Goal: Task Accomplishment & Management: Use online tool/utility

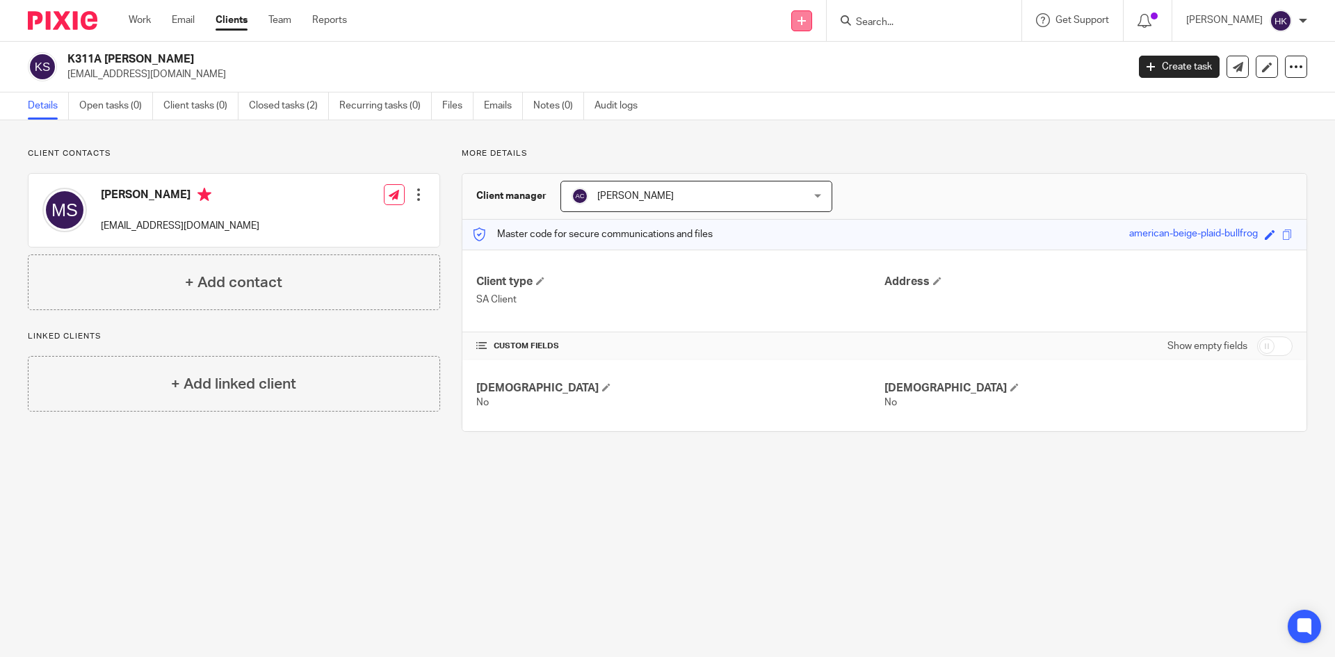
click at [812, 21] on link at bounding box center [801, 20] width 21 height 21
drag, startPoint x: 798, startPoint y: 124, endPoint x: 768, endPoint y: 82, distance: 51.7
click at [798, 124] on link "Request signature" at bounding box center [816, 126] width 97 height 20
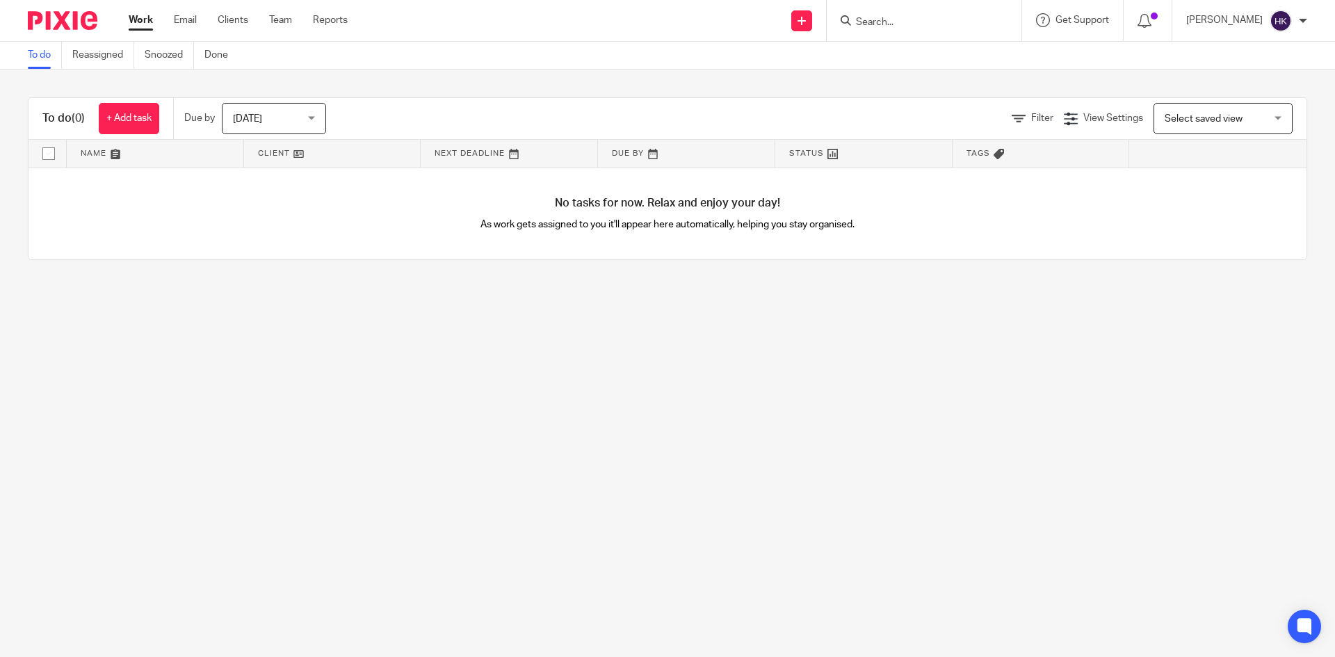
click at [893, 24] on input "Search" at bounding box center [916, 23] width 125 height 13
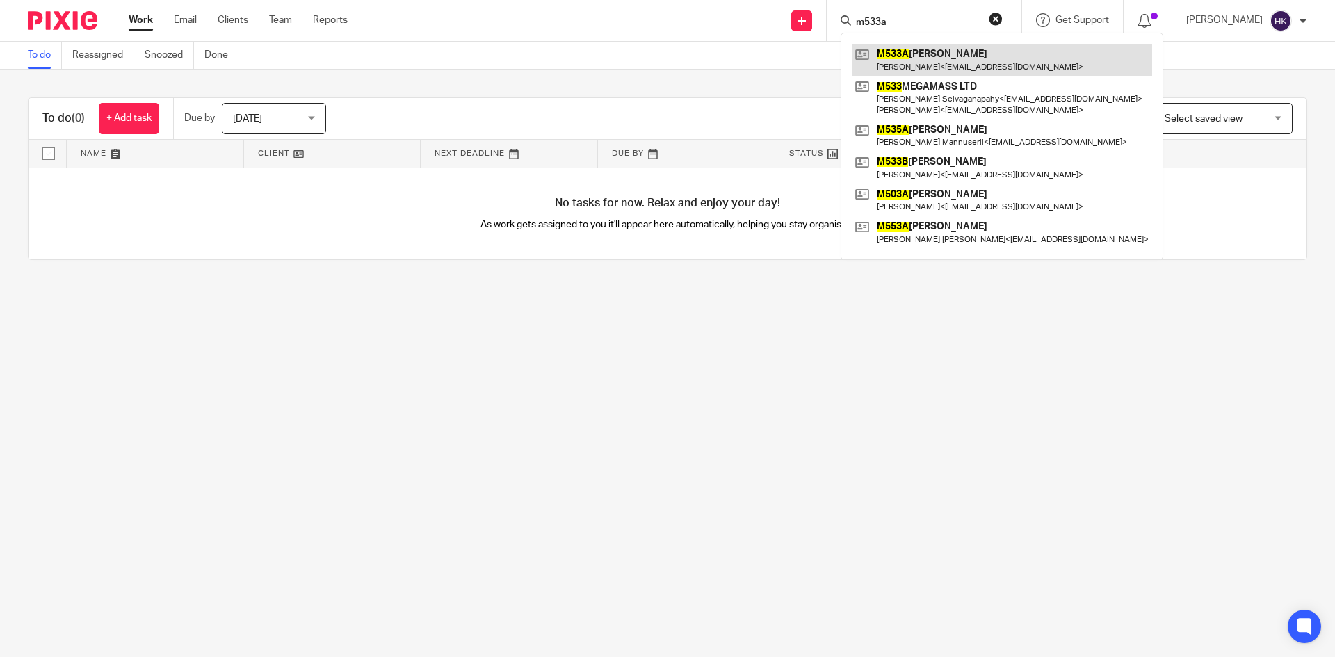
type input "m533a"
click at [914, 68] on link at bounding box center [1002, 60] width 300 height 32
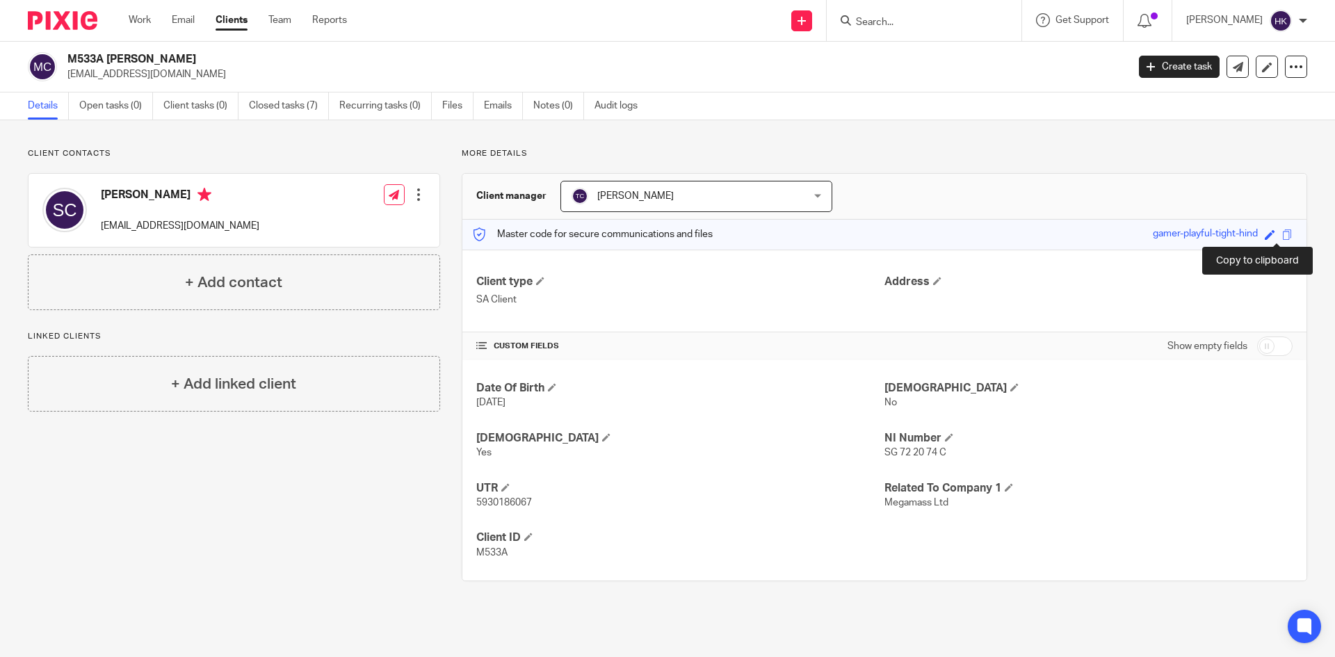
click at [1282, 234] on span at bounding box center [1287, 234] width 10 height 10
click at [898, 29] on form at bounding box center [928, 20] width 148 height 17
click at [920, 21] on input "Search" at bounding box center [916, 23] width 125 height 13
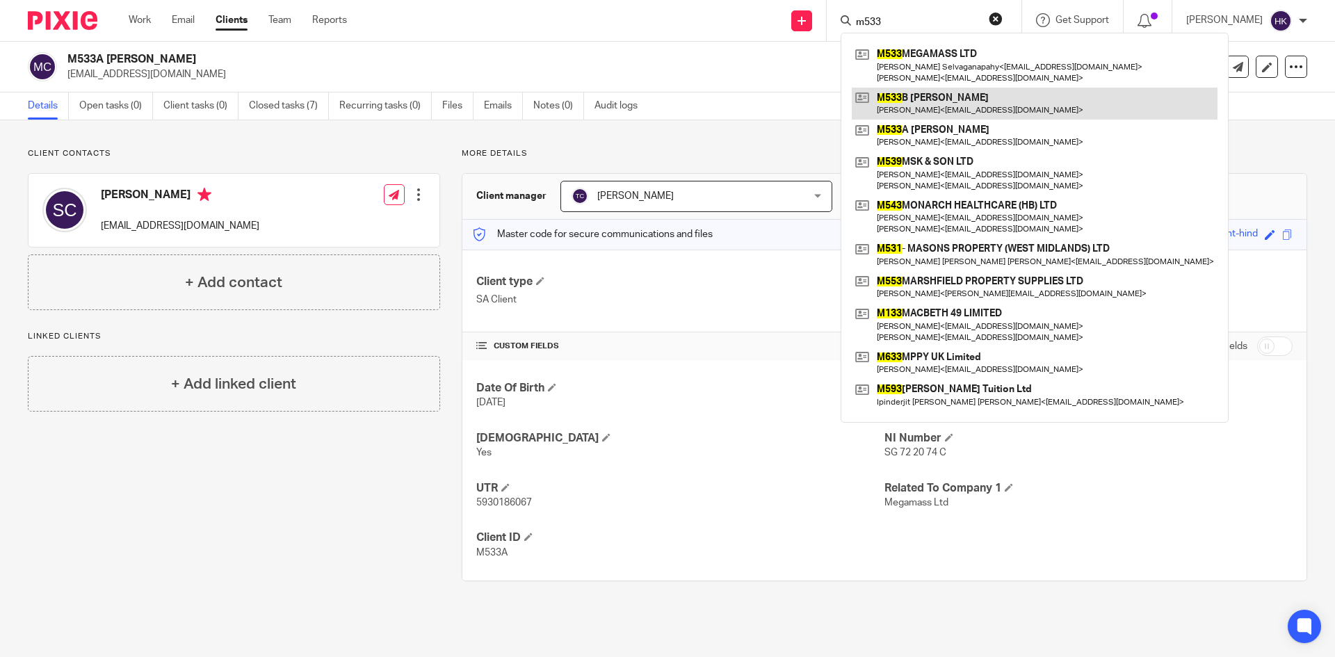
type input "m533"
click at [909, 99] on link at bounding box center [1035, 104] width 366 height 32
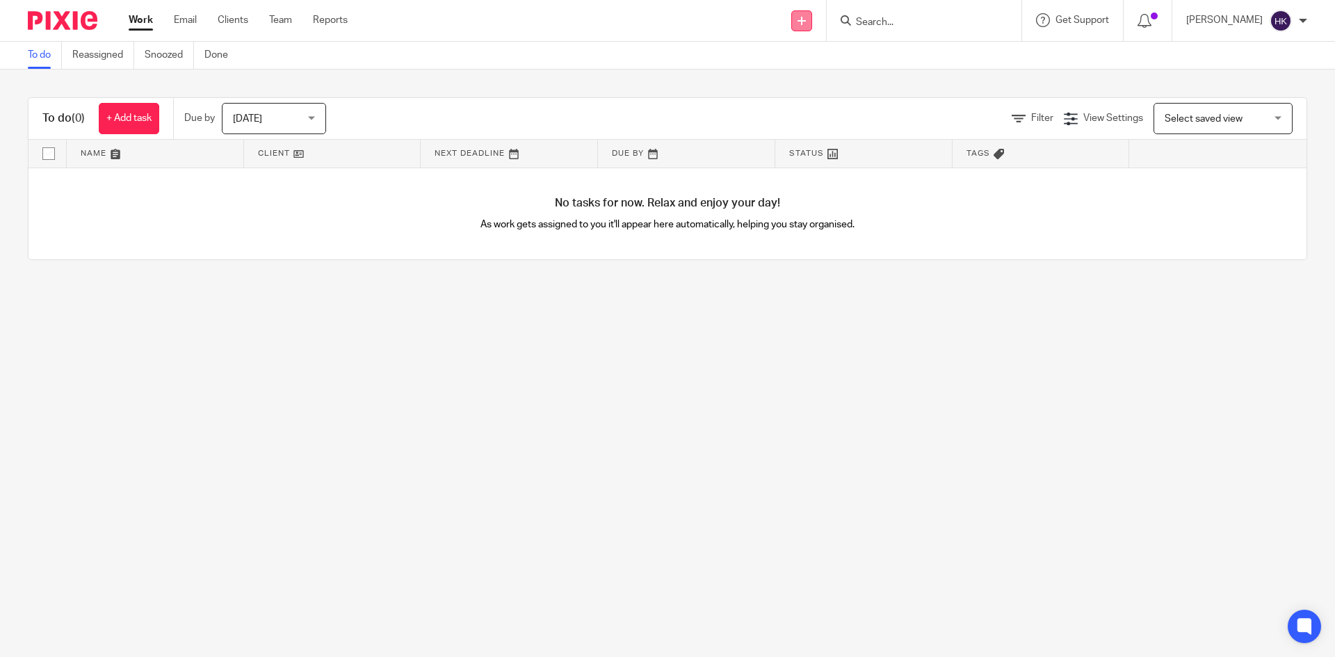
click at [806, 21] on icon at bounding box center [801, 21] width 8 height 8
click at [802, 122] on link "Request signature" at bounding box center [816, 126] width 97 height 20
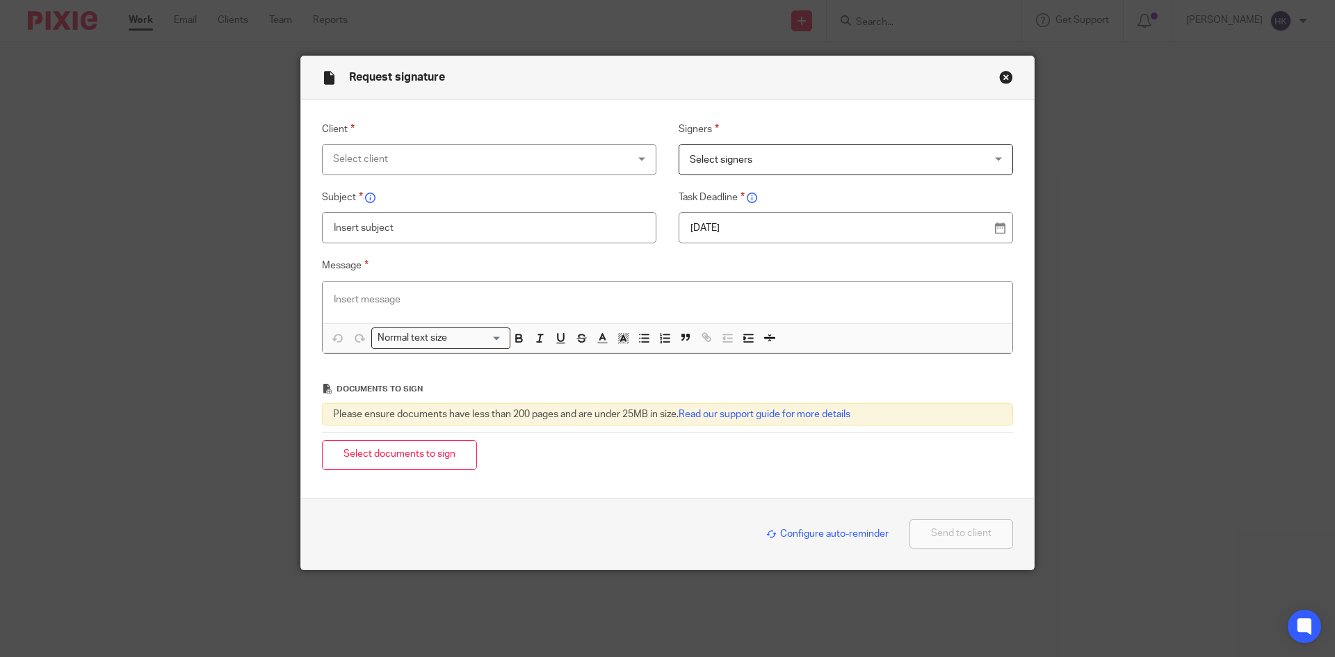
click at [429, 153] on div "Select client" at bounding box center [462, 159] width 259 height 29
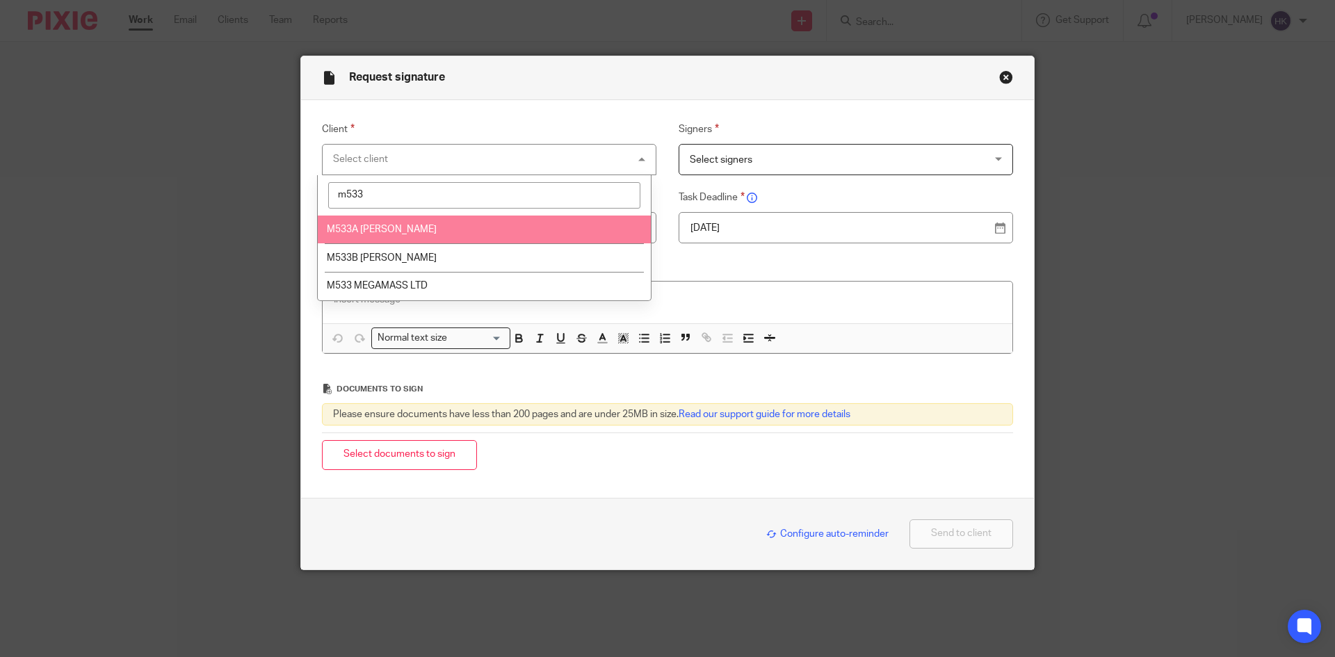
type input "m533"
click at [422, 235] on li "M533A Mr Selvaganapathy Chidambaram" at bounding box center [484, 230] width 333 height 29
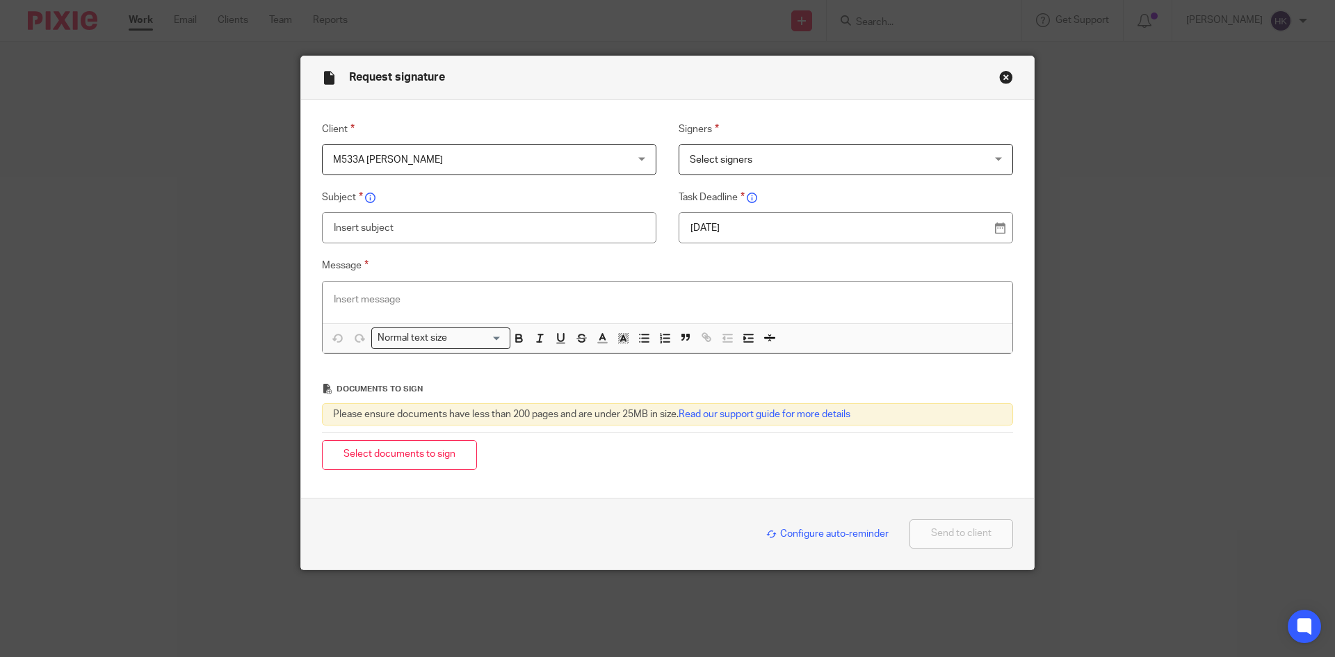
click at [711, 164] on span "Select signers" at bounding box center [721, 160] width 63 height 10
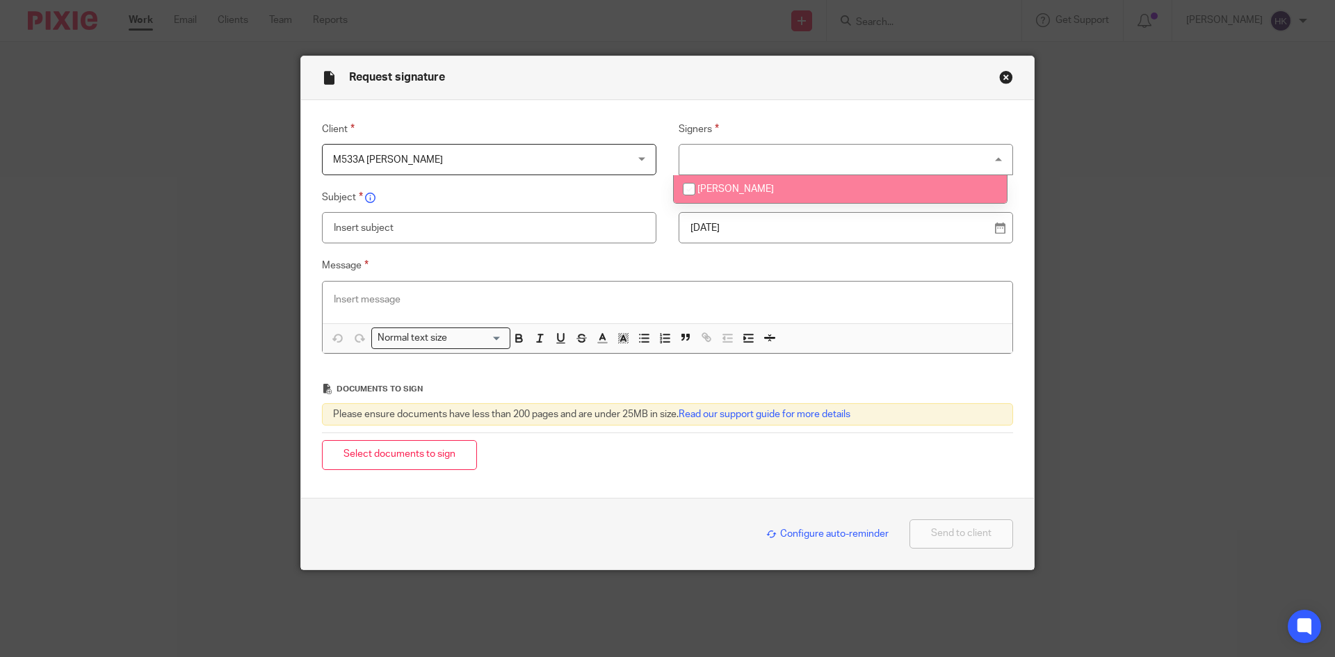
click at [719, 192] on span "Selvaganapathy Chidambaram" at bounding box center [735, 189] width 76 height 10
checkbox input "true"
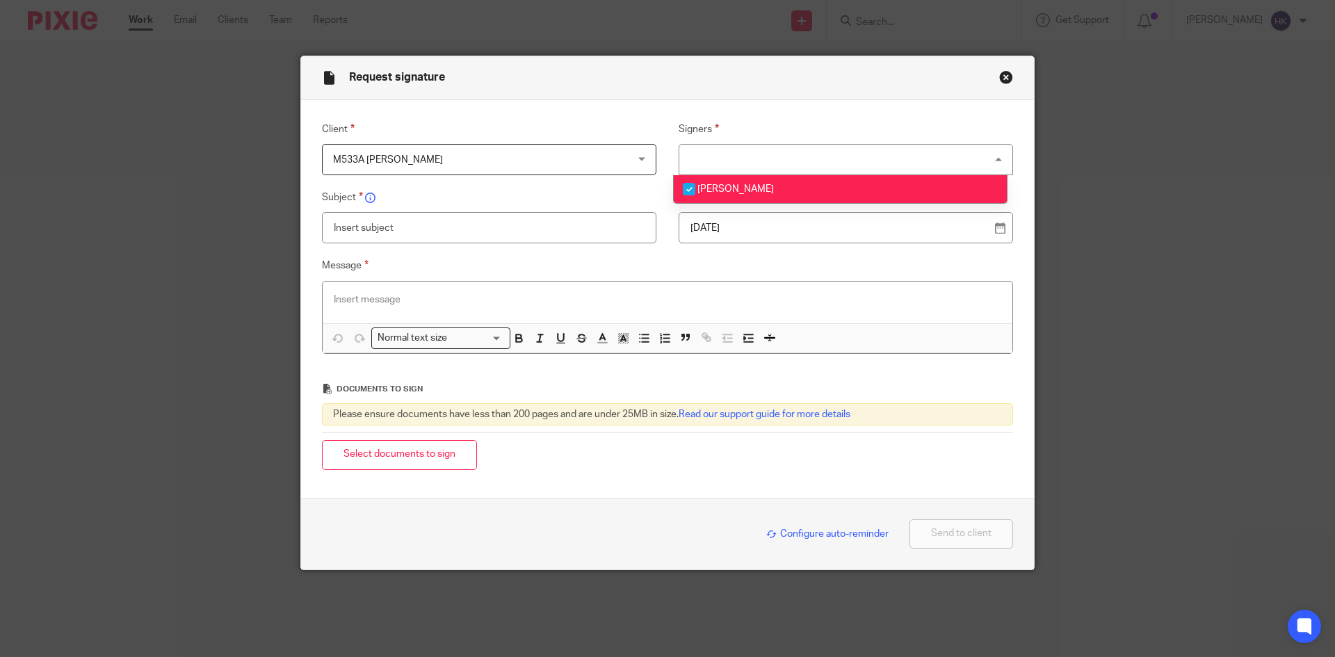
click at [731, 227] on p "14 Oct 2025" at bounding box center [840, 228] width 300 height 14
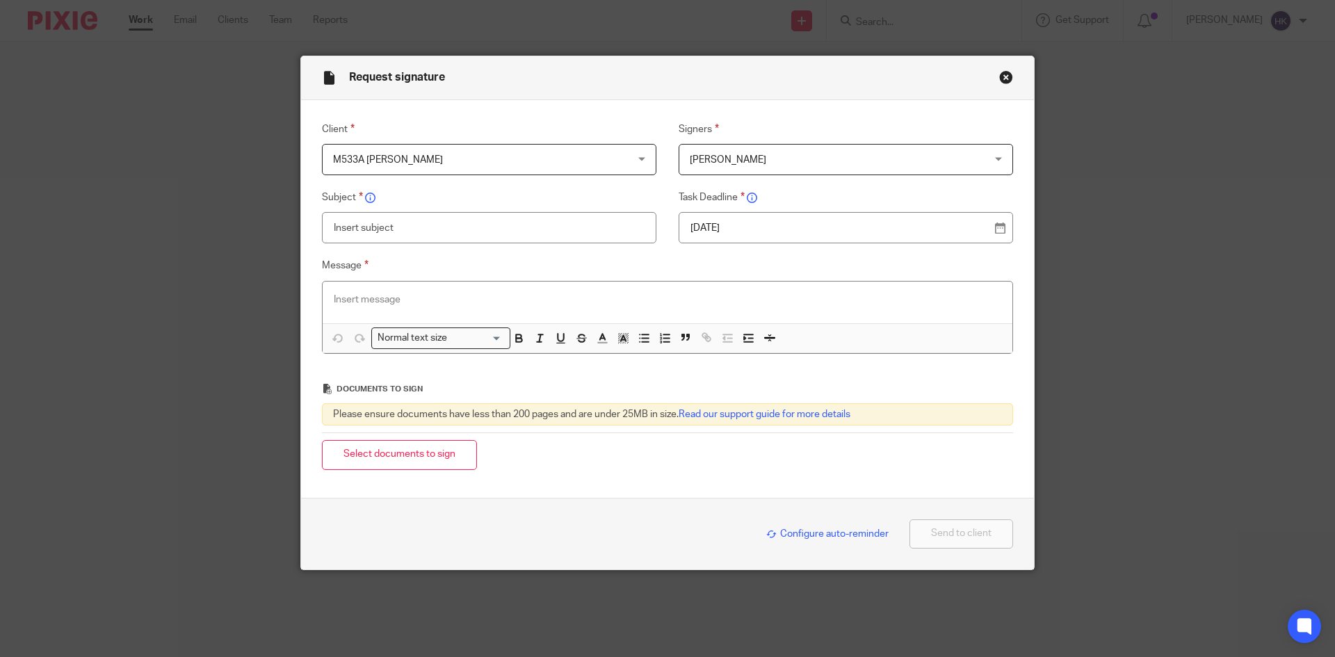
click at [353, 234] on input "text" at bounding box center [489, 227] width 334 height 31
click at [410, 230] on input "M533A - Perosonal Tax Return Pack" at bounding box center [489, 227] width 334 height 31
type input "M533A - Personal Tax Return Pack"
click at [368, 305] on p at bounding box center [667, 300] width 667 height 14
paste div
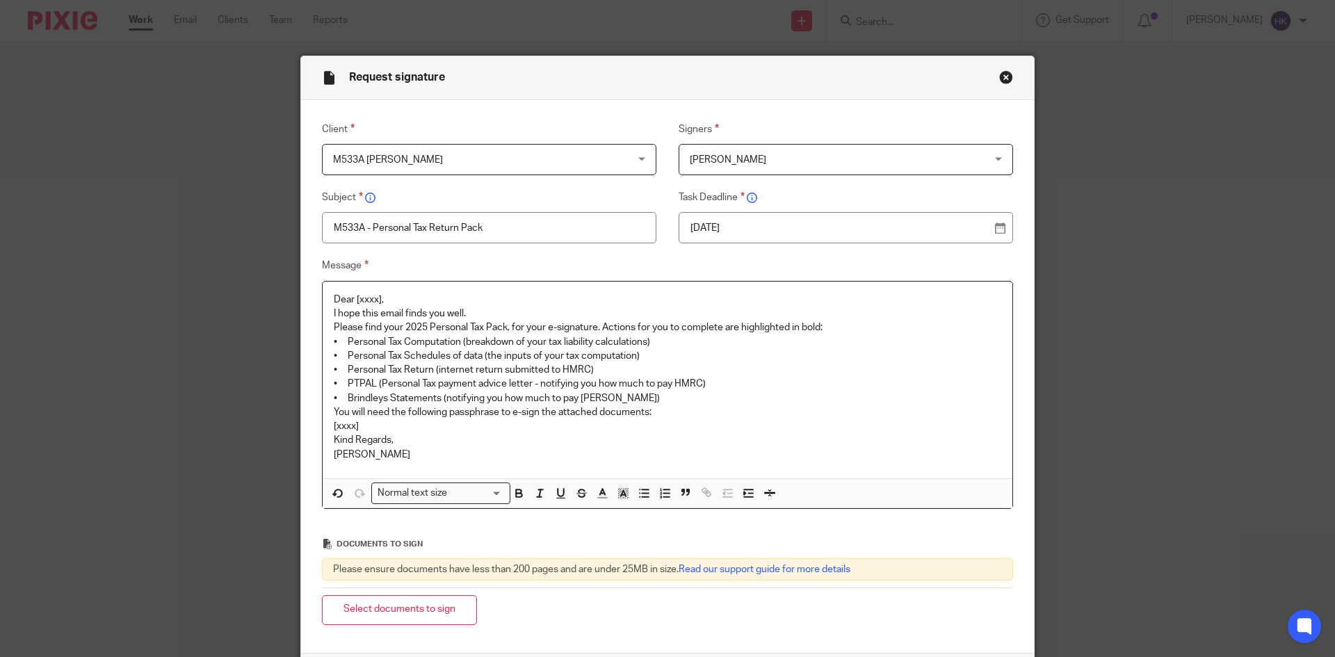
click at [403, 298] on p "Dear [xxxx]," at bounding box center [667, 300] width 667 height 14
click at [366, 297] on p "Dear S" at bounding box center [667, 300] width 667 height 14
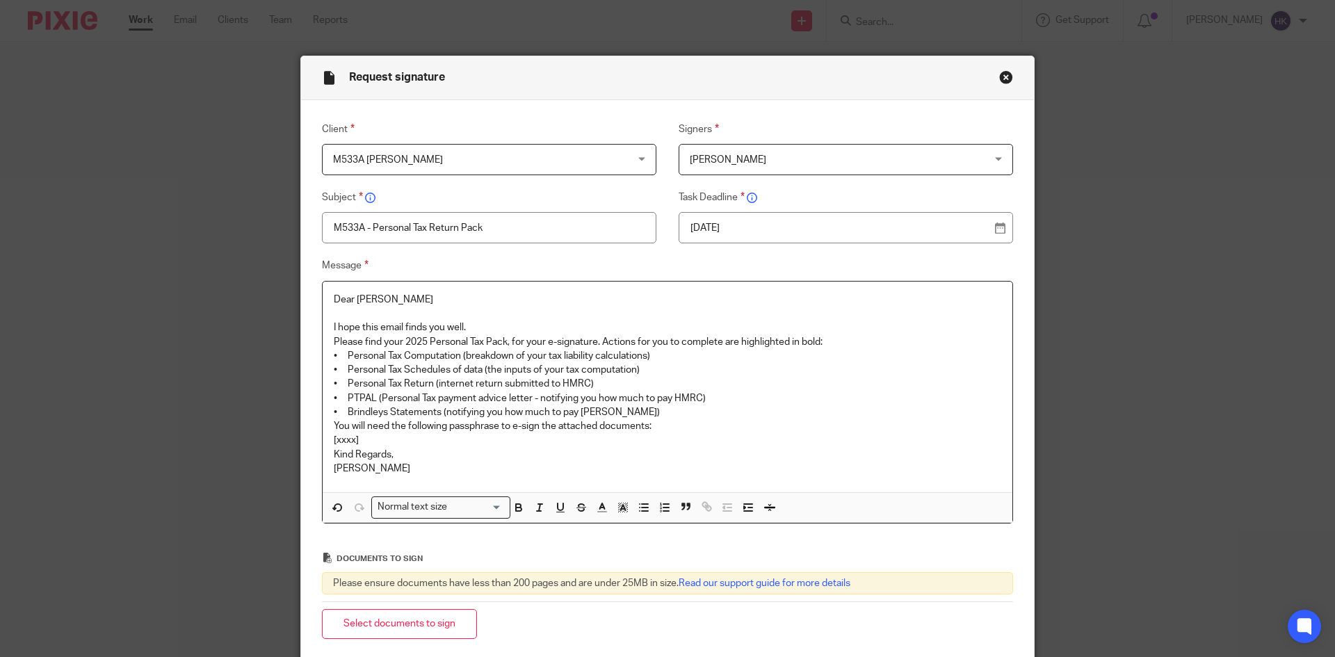
click at [491, 327] on p "I hope this email finds you well." at bounding box center [667, 327] width 667 height 14
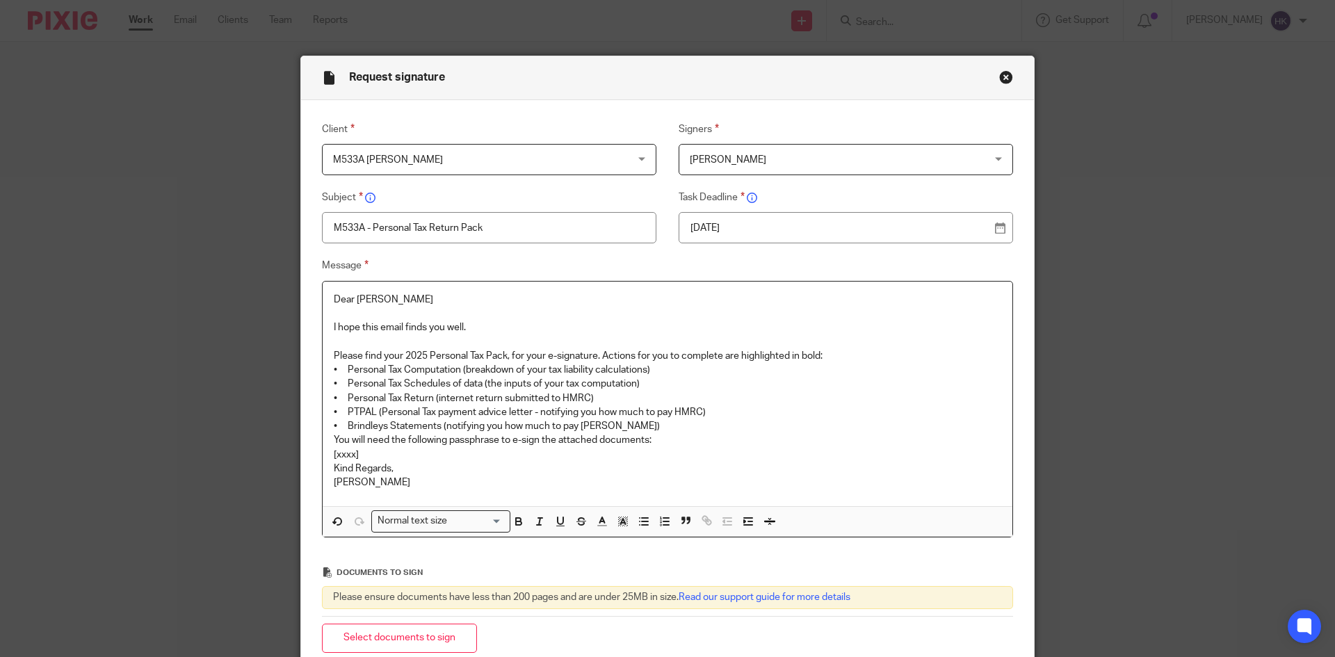
click at [839, 355] on p "Please find your 2025 Personal Tax Pack, for your e-signature. Actions for you …" at bounding box center [667, 356] width 667 height 14
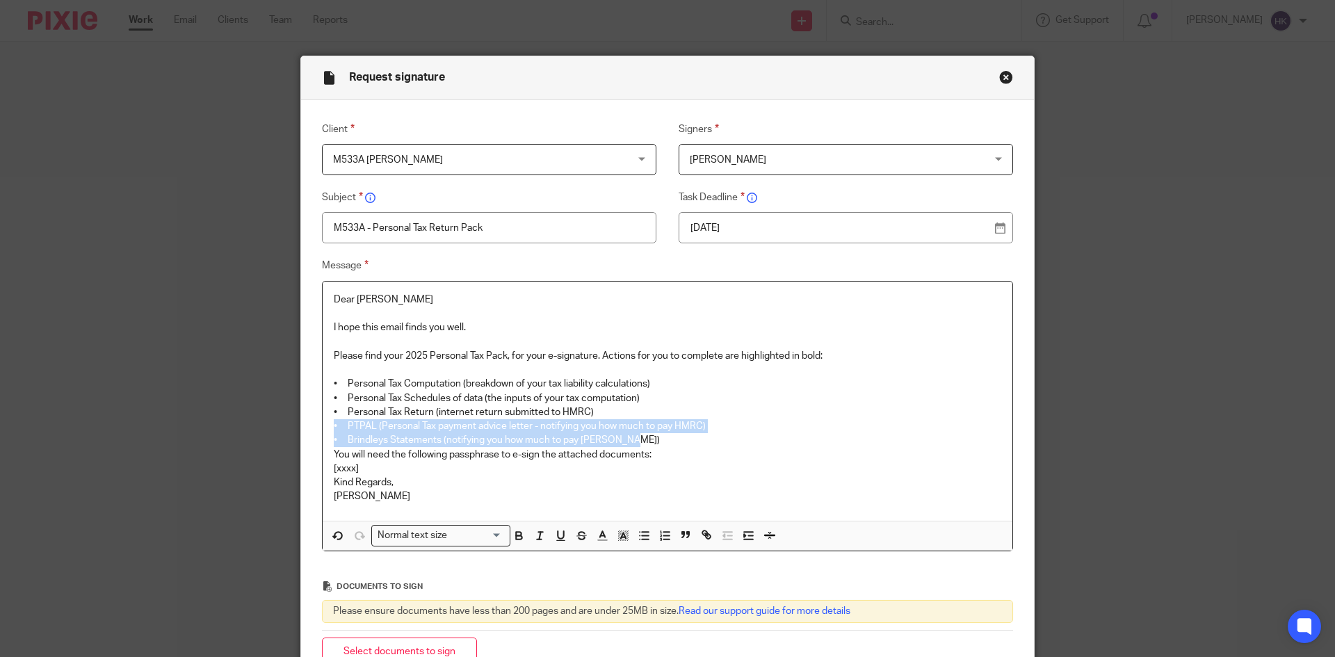
drag, startPoint x: 327, startPoint y: 427, endPoint x: 644, endPoint y: 441, distance: 316.6
click at [644, 441] on div "Dear Selvaganapathy I hope this email finds you well. Please find your 2025 Per…" at bounding box center [668, 401] width 690 height 239
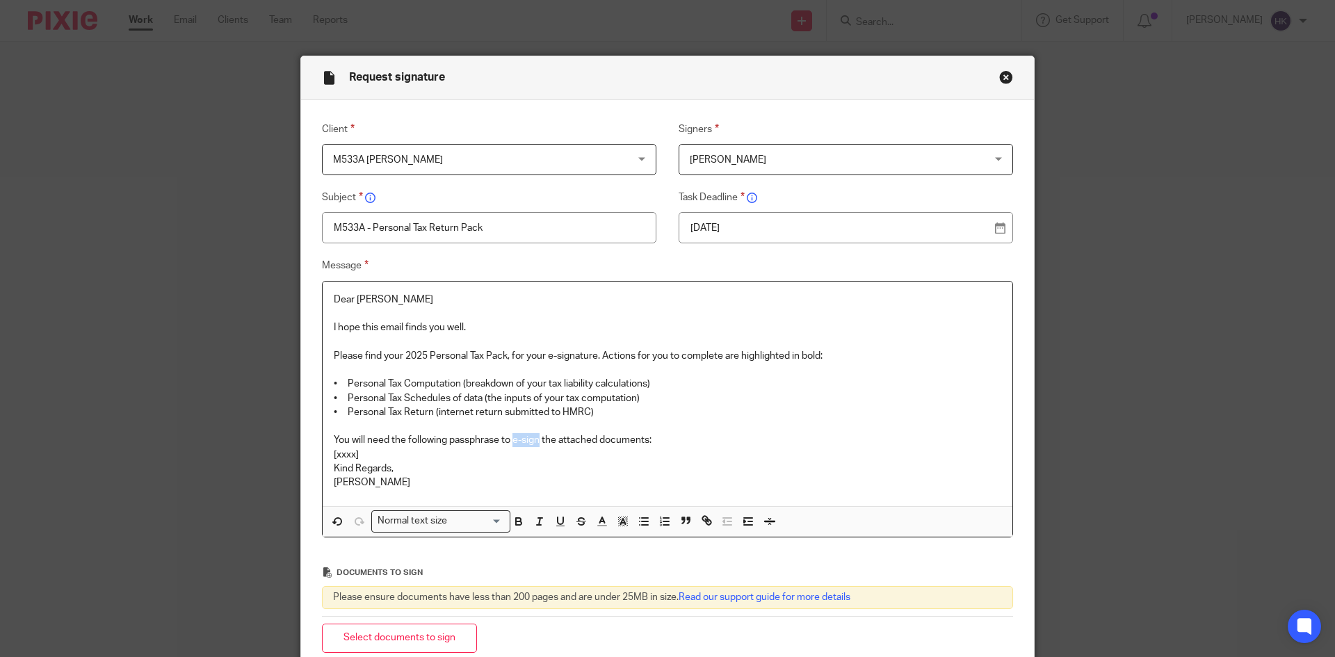
drag, startPoint x: 511, startPoint y: 440, endPoint x: 537, endPoint y: 444, distance: 26.7
click at [537, 444] on p "You will need the following passphrase to e-sign the attached documents:" at bounding box center [667, 440] width 667 height 14
drag, startPoint x: 547, startPoint y: 355, endPoint x: 595, endPoint y: 359, distance: 48.2
click at [595, 359] on p "Please find your 2025 Personal Tax Pack, for your e-signature. Actions for you …" at bounding box center [667, 356] width 667 height 14
drag, startPoint x: 357, startPoint y: 453, endPoint x: 307, endPoint y: 457, distance: 50.2
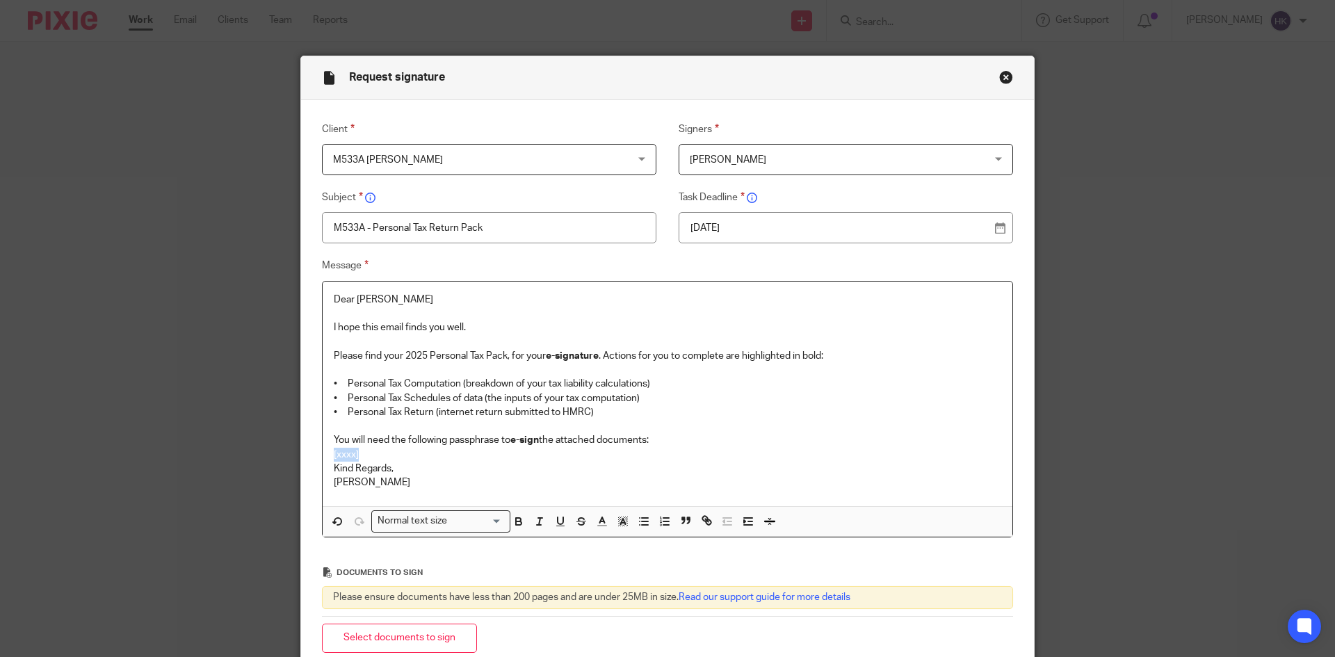
click at [307, 457] on div "Message Dear Selvaganapathy I hope this email finds you well. Please find your …" at bounding box center [656, 397] width 713 height 280
drag, startPoint x: 437, startPoint y: 457, endPoint x: 330, endPoint y: 455, distance: 106.4
click at [334, 455] on p "gamer-playful-tight-hind" at bounding box center [667, 455] width 667 height 14
click at [394, 524] on div "Normal text size" at bounding box center [437, 519] width 131 height 17
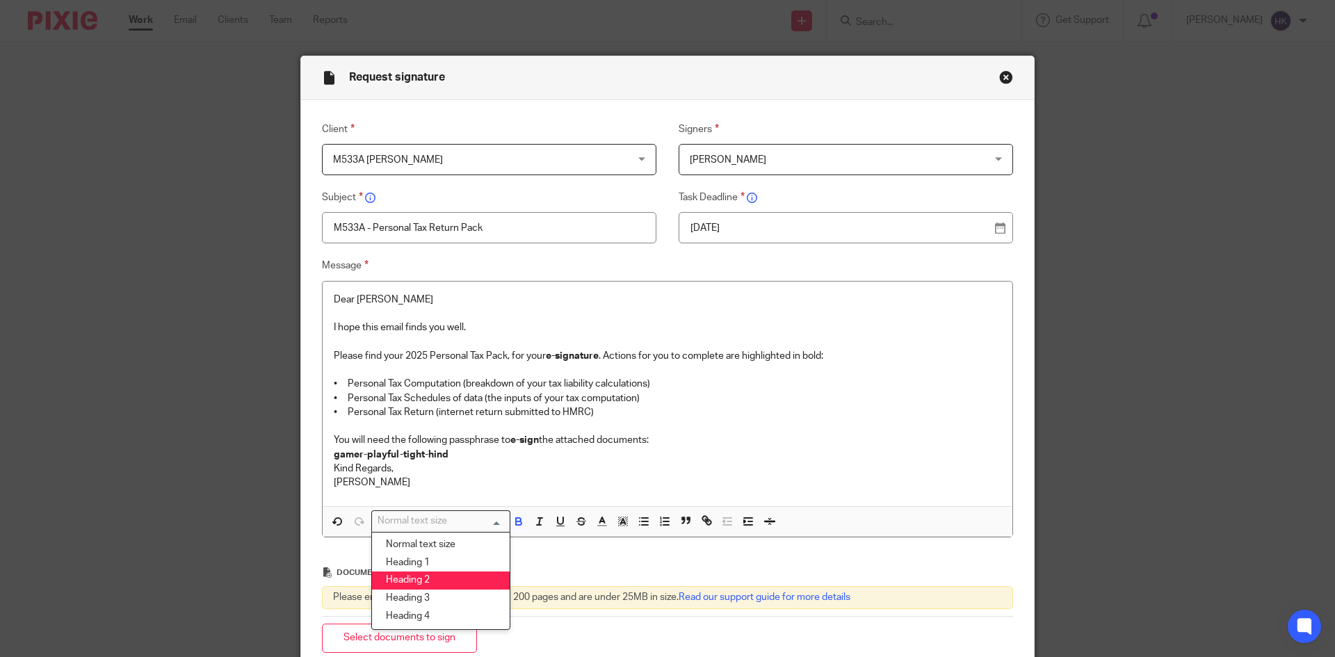
click at [405, 579] on li "Heading 2" at bounding box center [441, 580] width 138 height 18
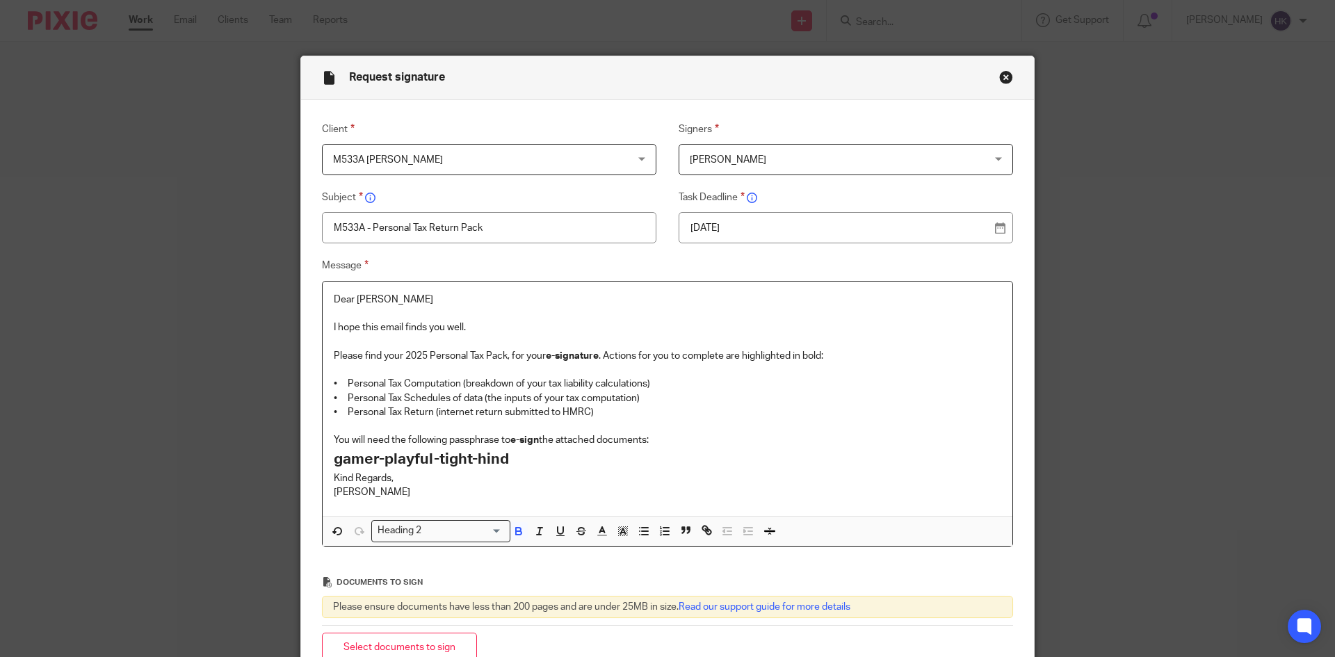
click at [674, 441] on p "You will need the following passphrase to e-sign the attached documents:" at bounding box center [667, 440] width 667 height 14
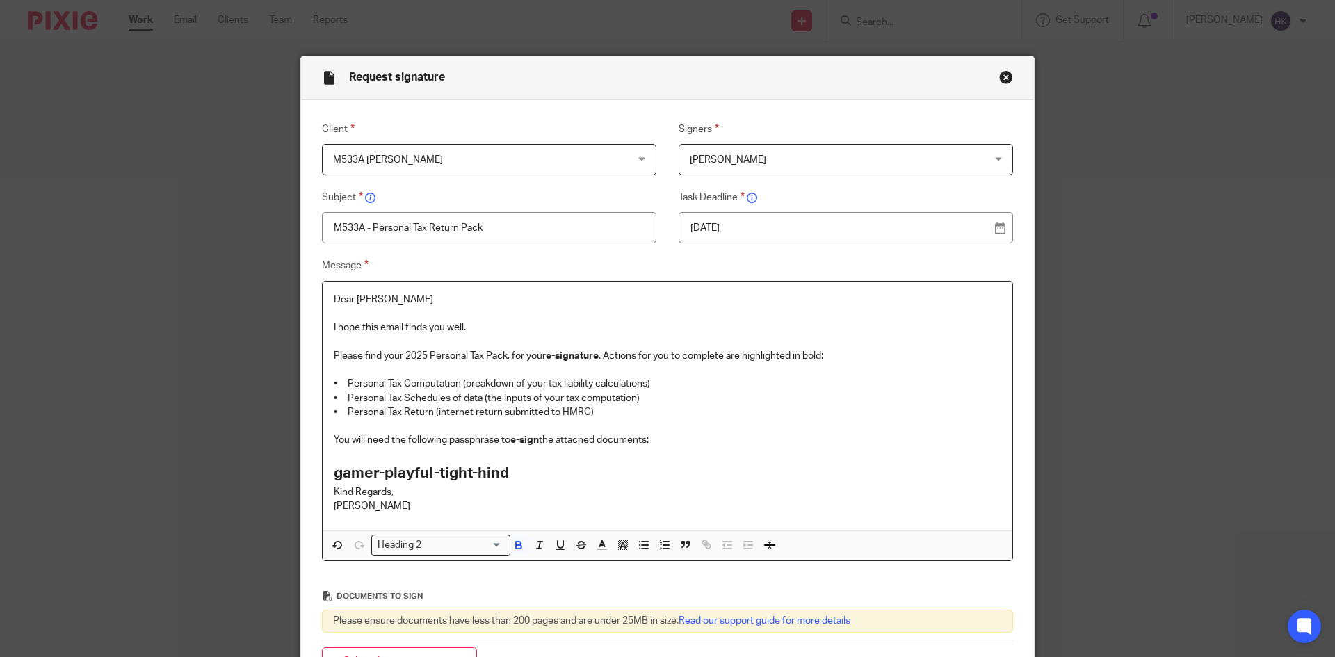
click at [517, 469] on h2 "gamer-playful-tight-hind" at bounding box center [667, 474] width 667 height 24
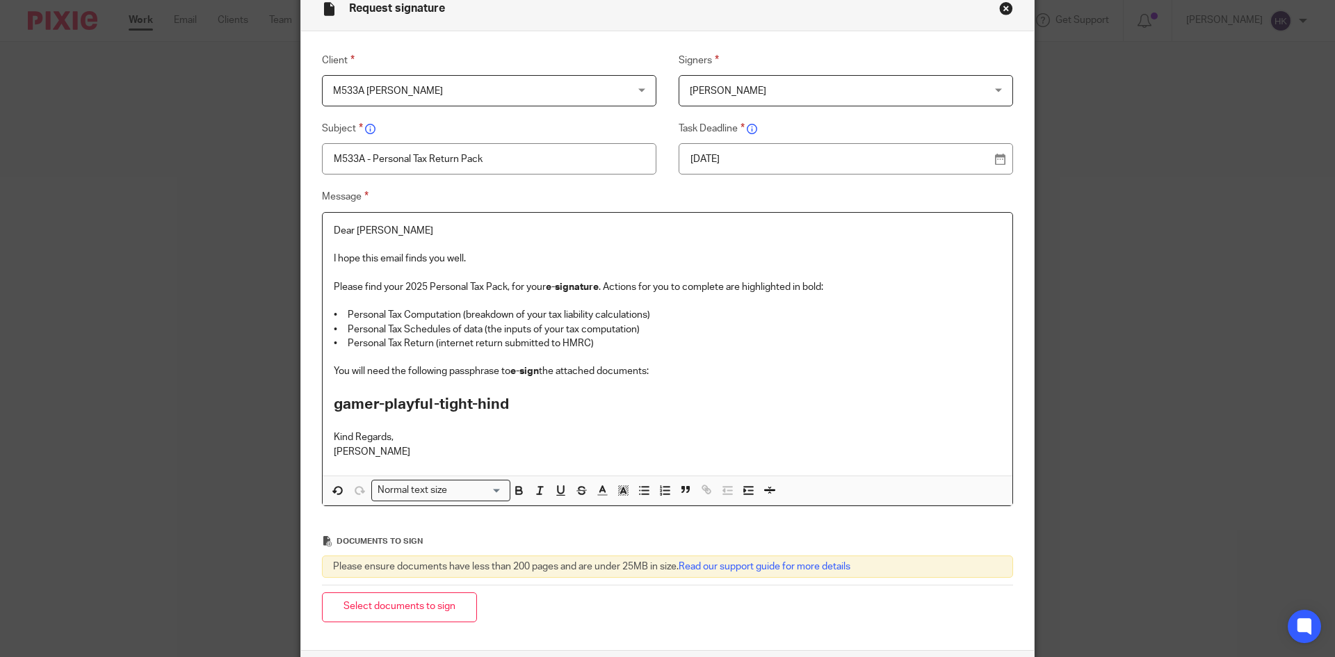
scroll to position [190, 0]
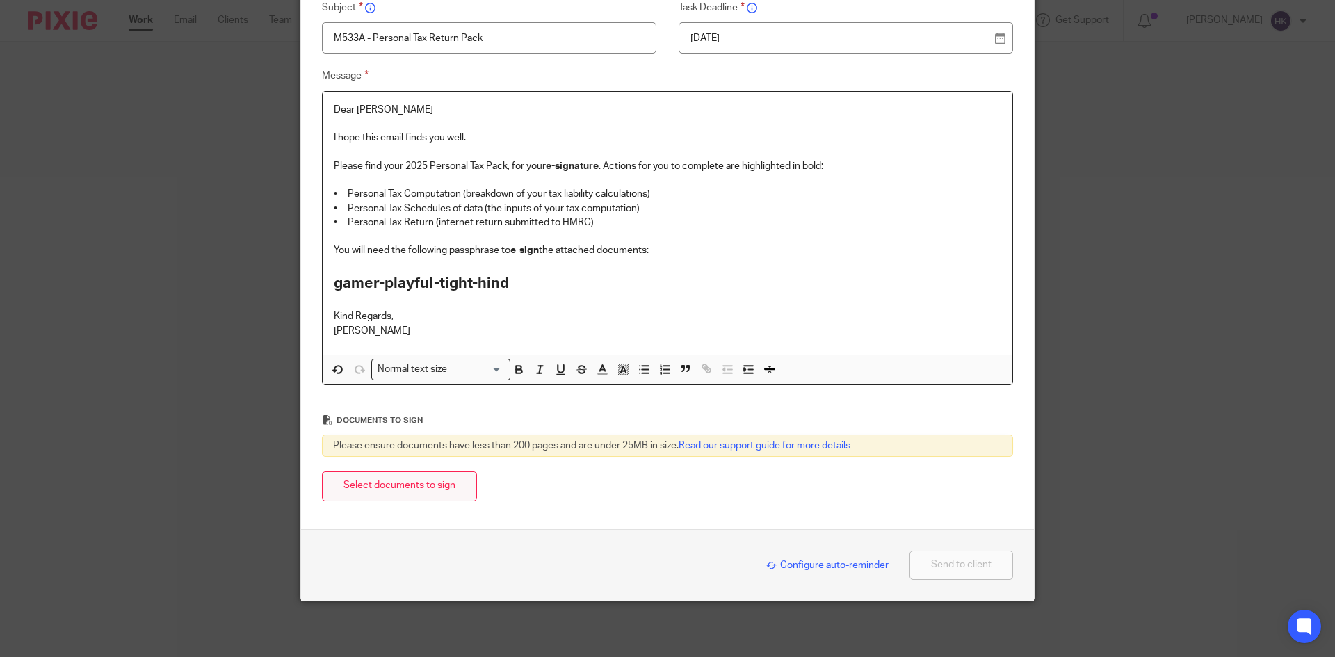
click at [378, 495] on button "Select documents to sign" at bounding box center [399, 486] width 155 height 30
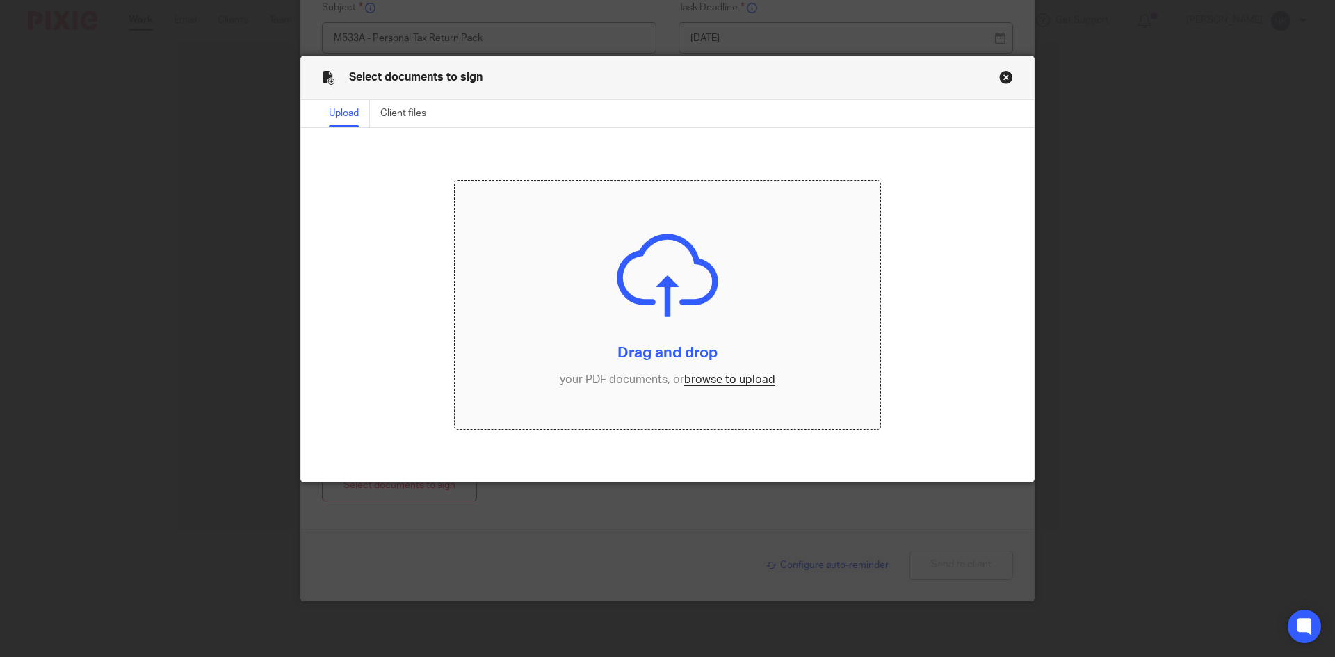
click at [708, 375] on input "file" at bounding box center [668, 305] width 426 height 249
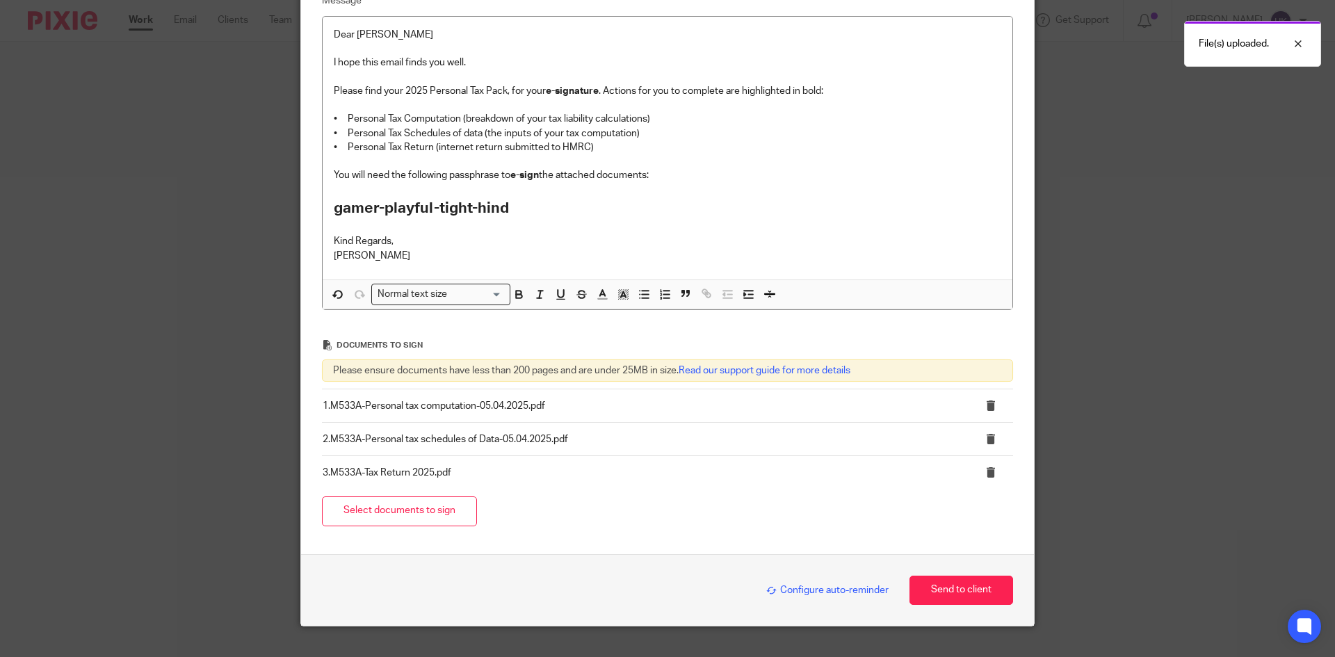
scroll to position [290, 0]
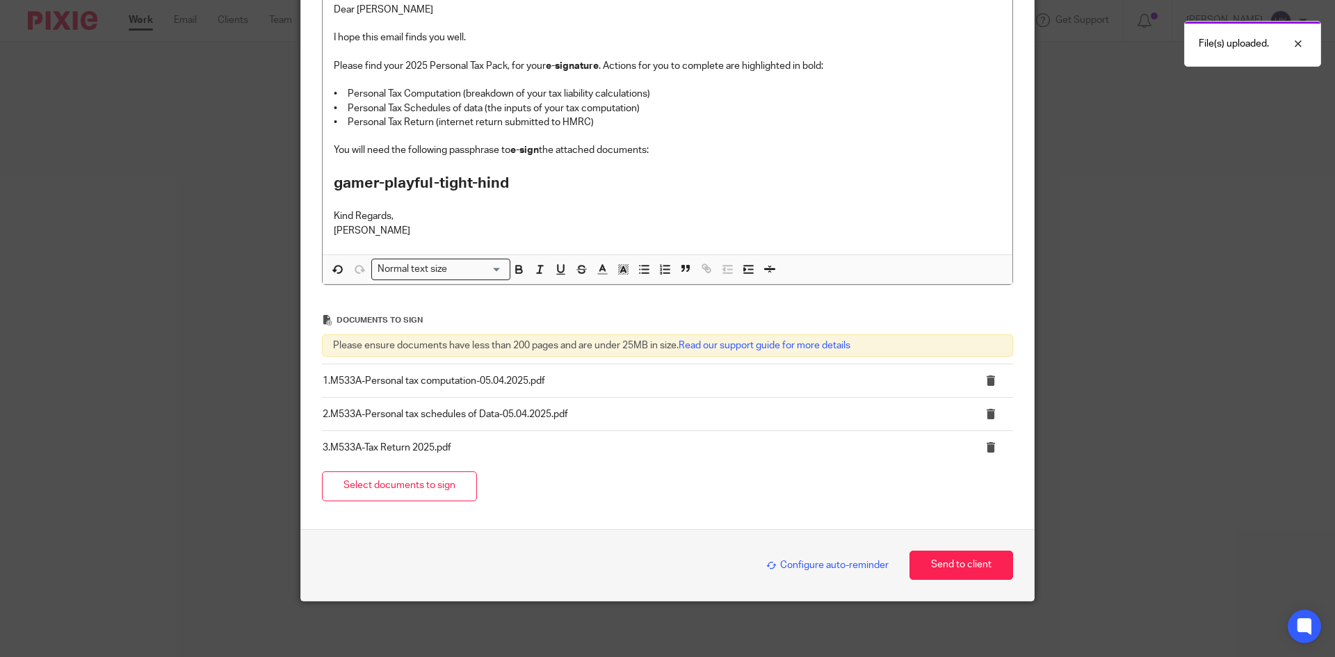
click at [804, 565] on span "Configure auto-reminder" at bounding box center [827, 565] width 122 height 10
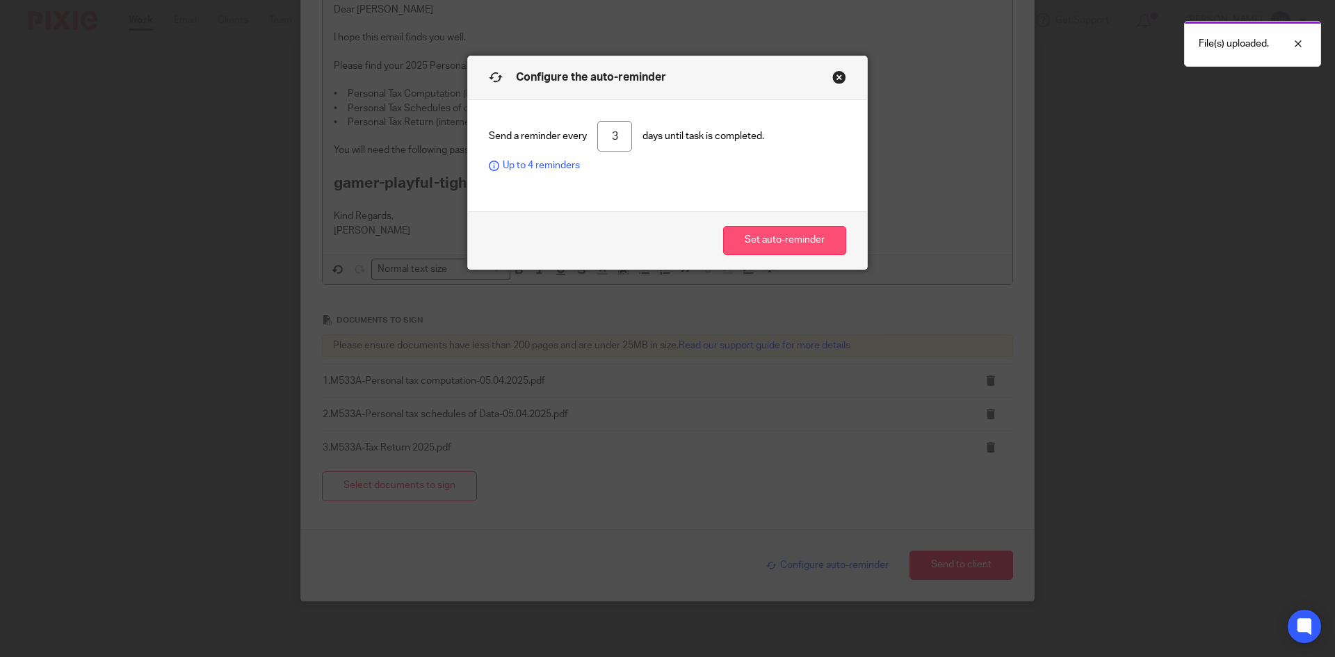
click at [766, 235] on button "Set auto-reminder" at bounding box center [784, 241] width 123 height 30
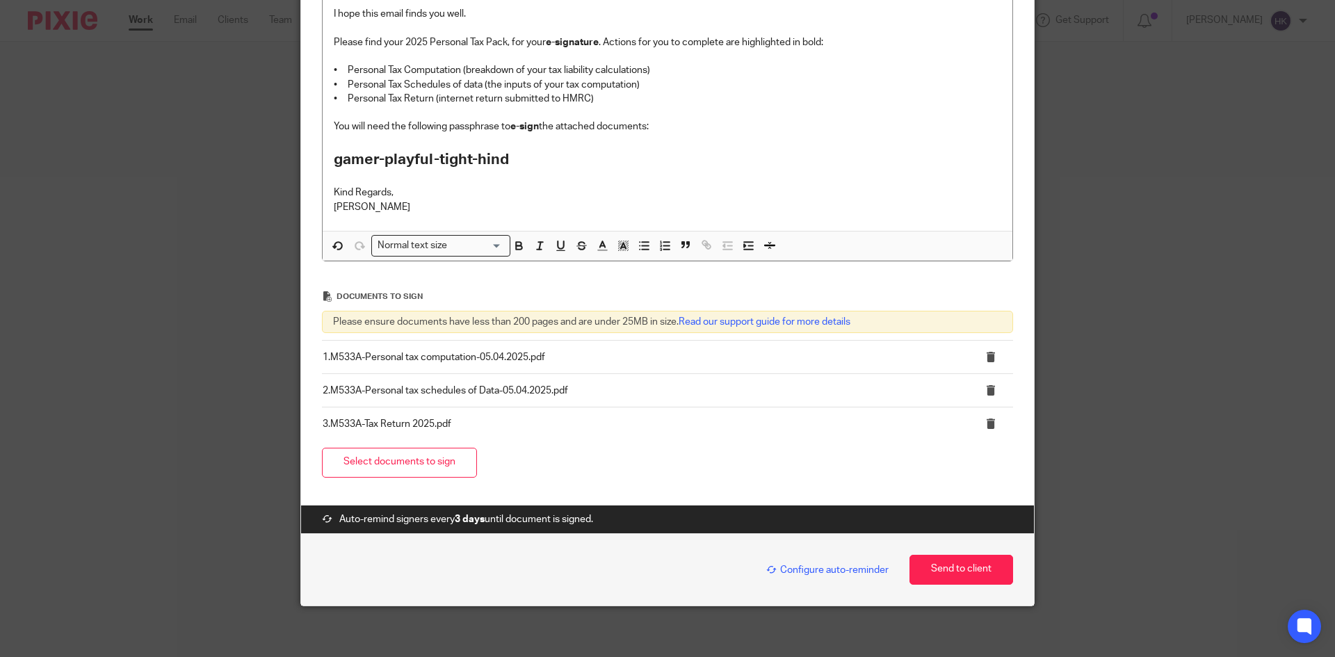
scroll to position [318, 0]
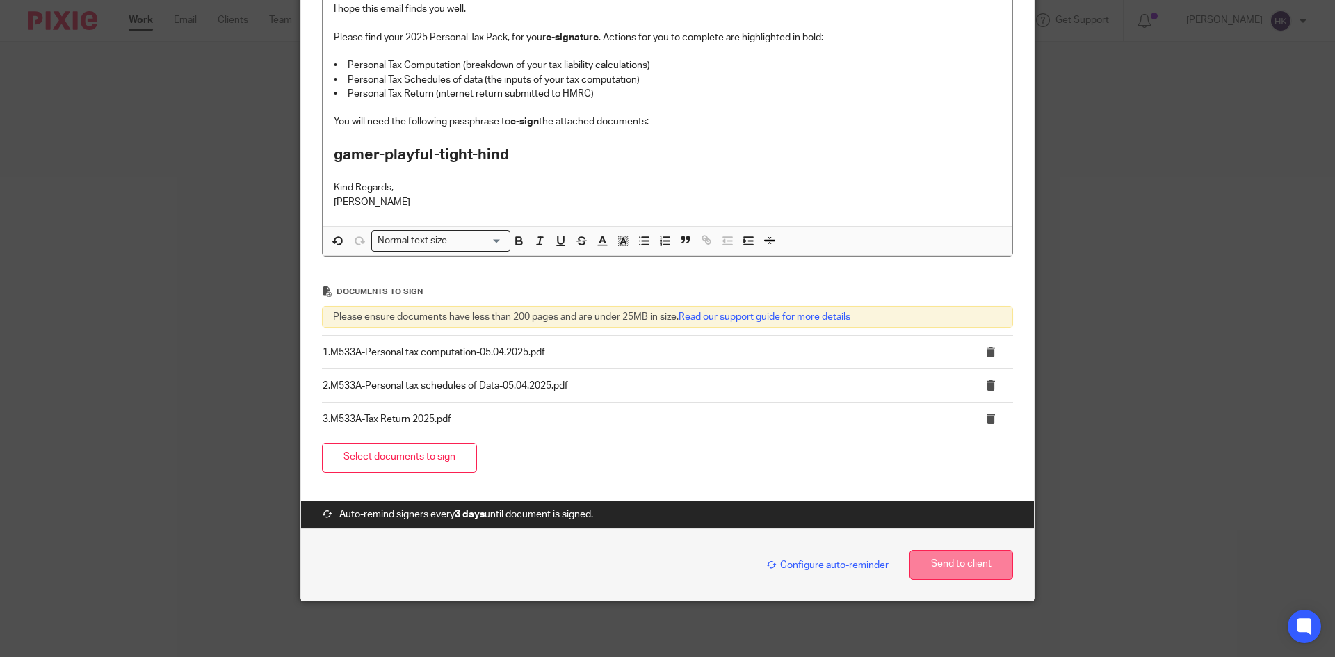
click at [949, 570] on button "Send to client" at bounding box center [961, 565] width 104 height 30
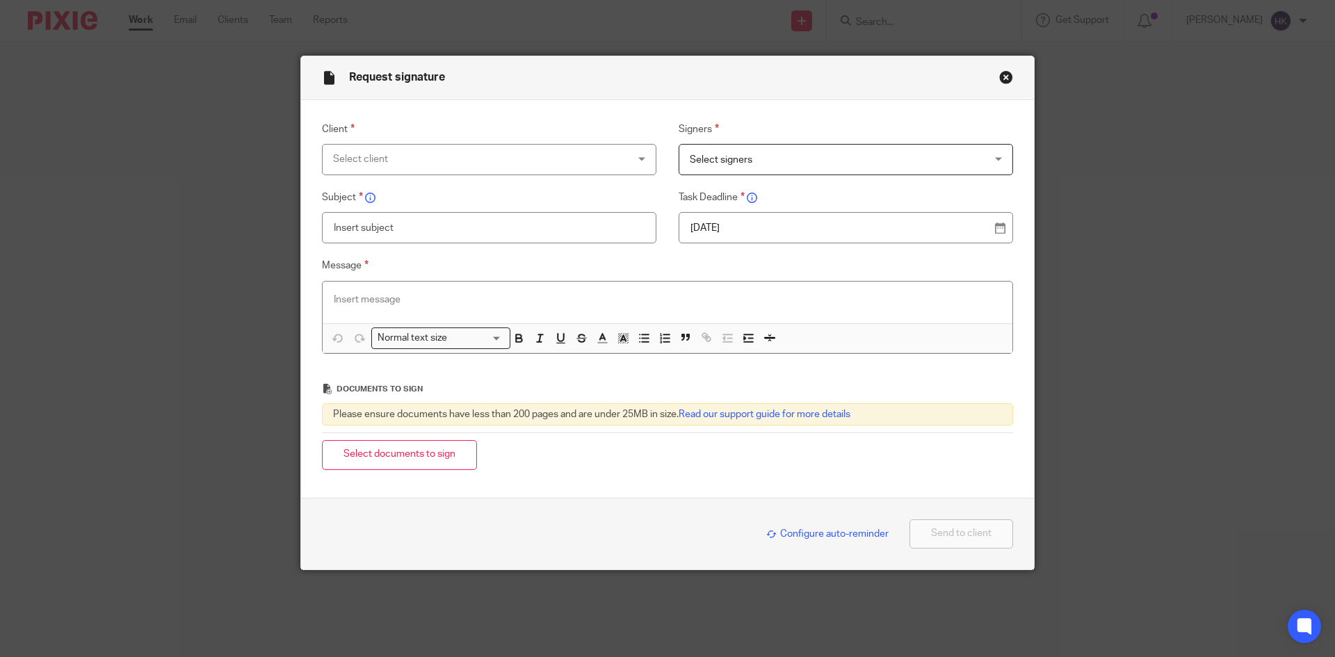
click at [396, 161] on div "Select client" at bounding box center [462, 159] width 259 height 29
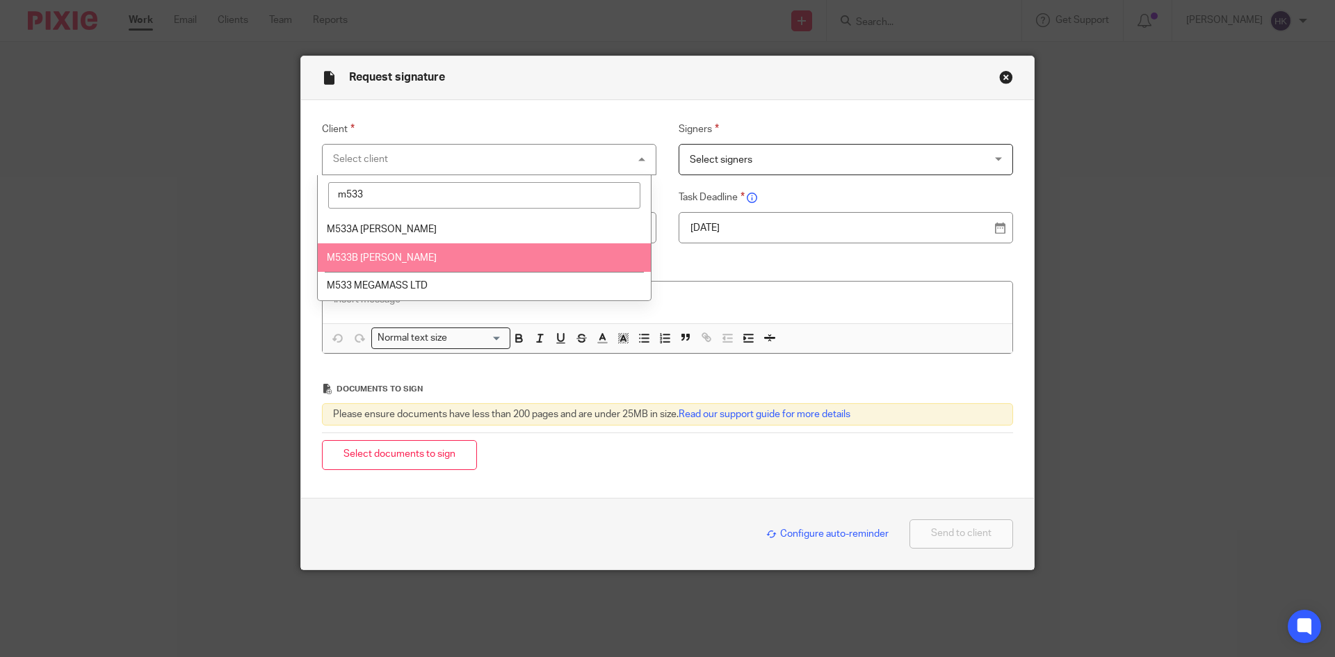
type input "m533"
click at [412, 253] on span "M533B [PERSON_NAME]" at bounding box center [382, 258] width 110 height 10
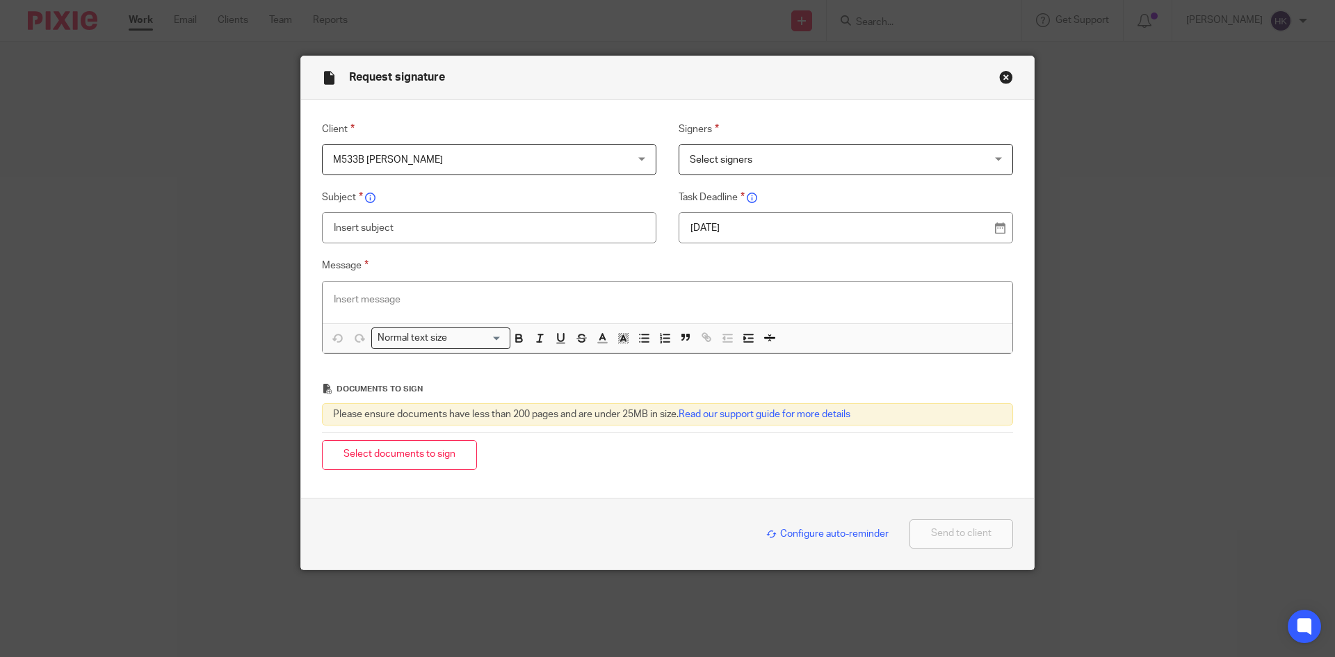
click at [690, 161] on span "Select signers" at bounding box center [721, 160] width 63 height 10
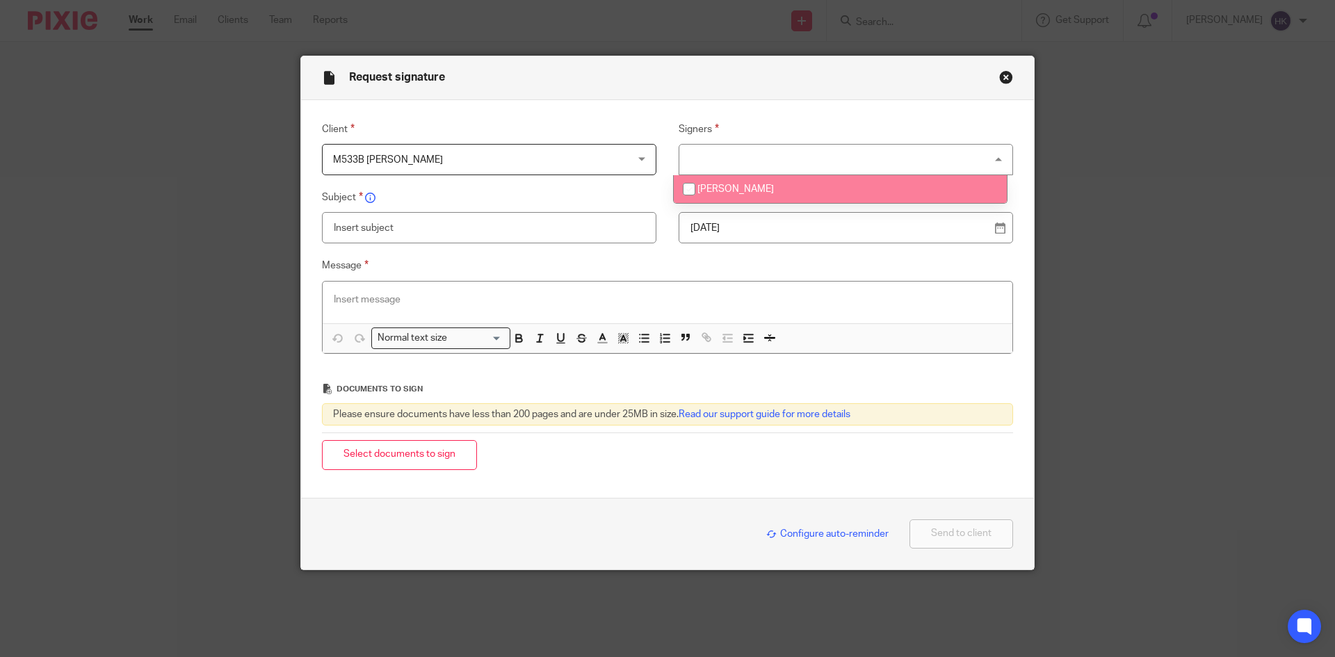
click at [724, 191] on span "Annapoorani Selvaganapathy" at bounding box center [735, 189] width 76 height 10
checkbox input "true"
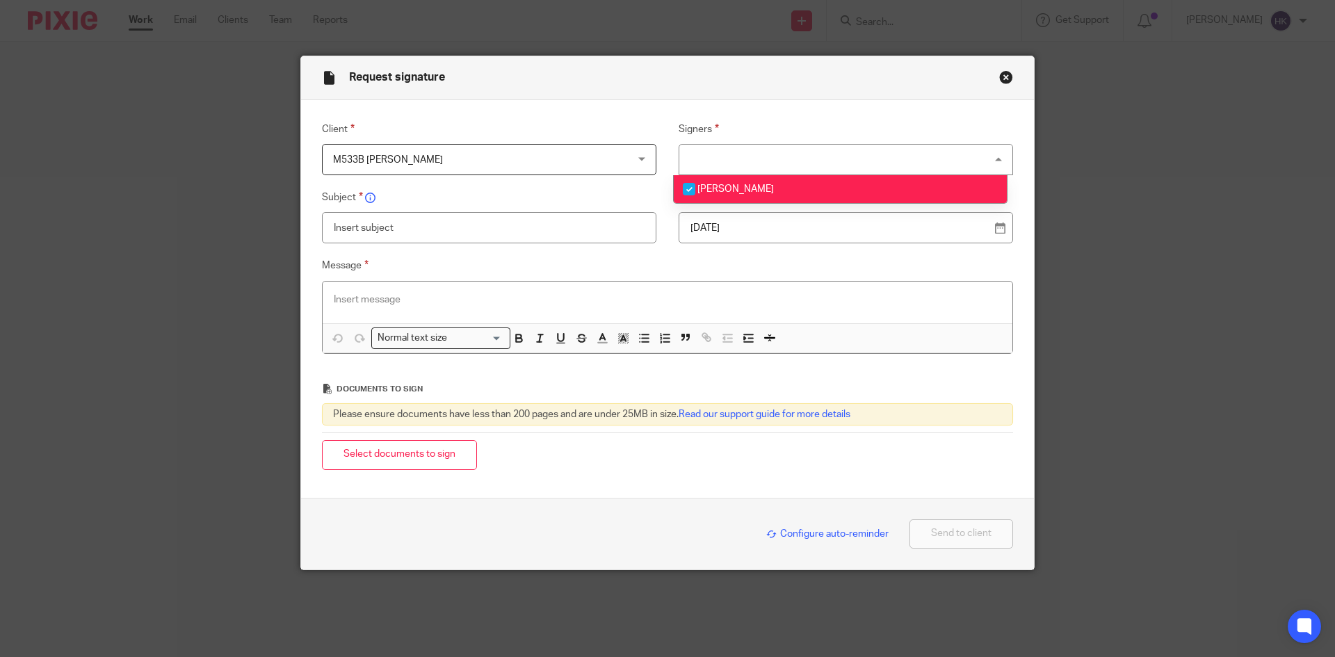
click at [736, 223] on p "14 Oct 2025" at bounding box center [840, 228] width 300 height 14
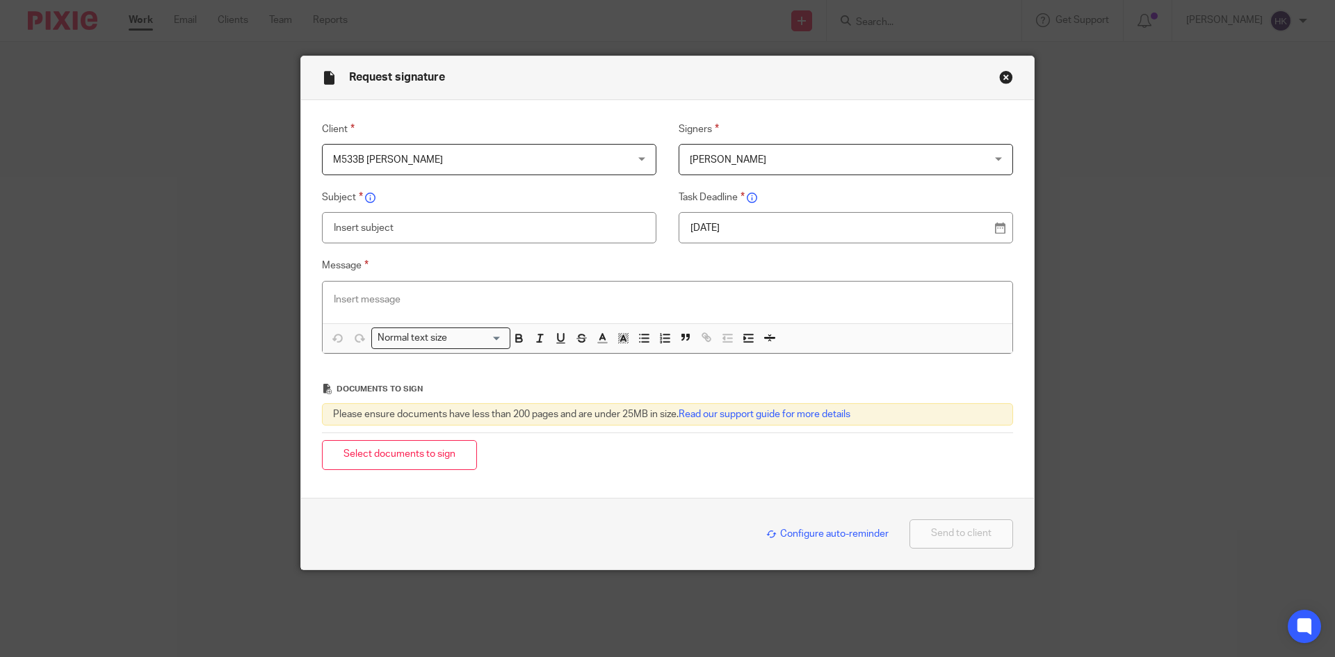
click at [375, 235] on input "text" at bounding box center [489, 227] width 334 height 31
type input "M533B - Personal Tax Return Pack"
paste div
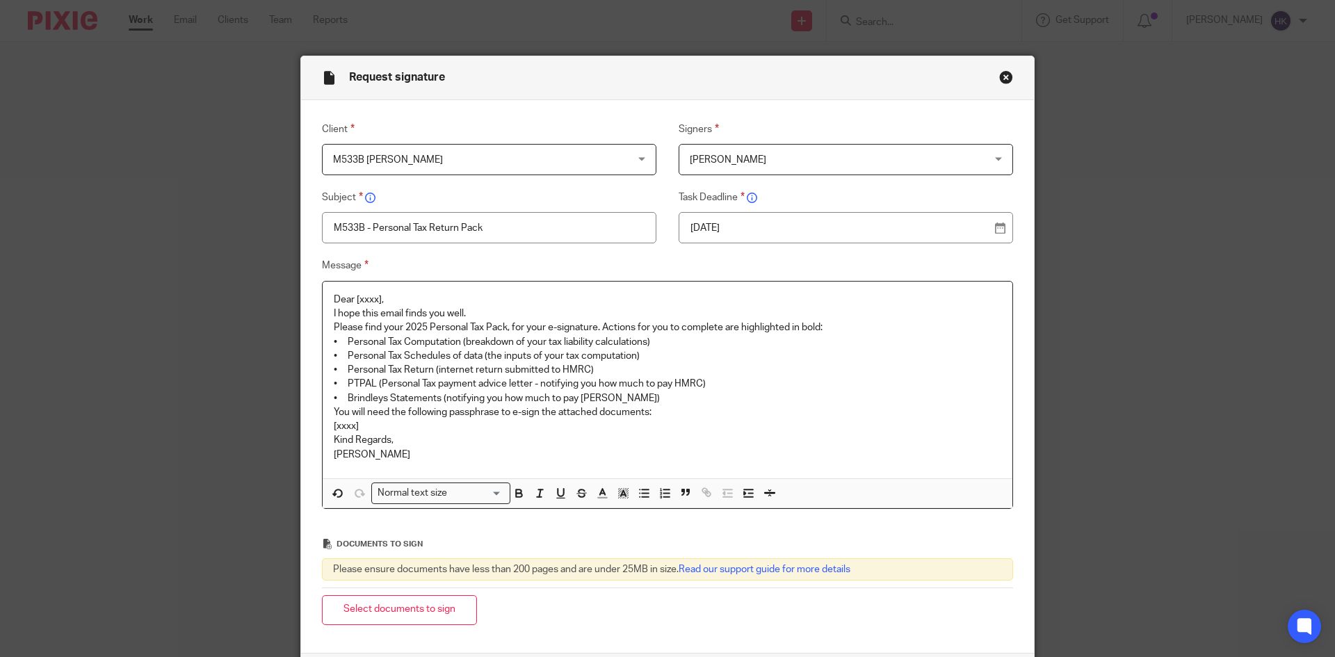
click at [401, 297] on p "Dear [xxxx]," at bounding box center [667, 300] width 667 height 14
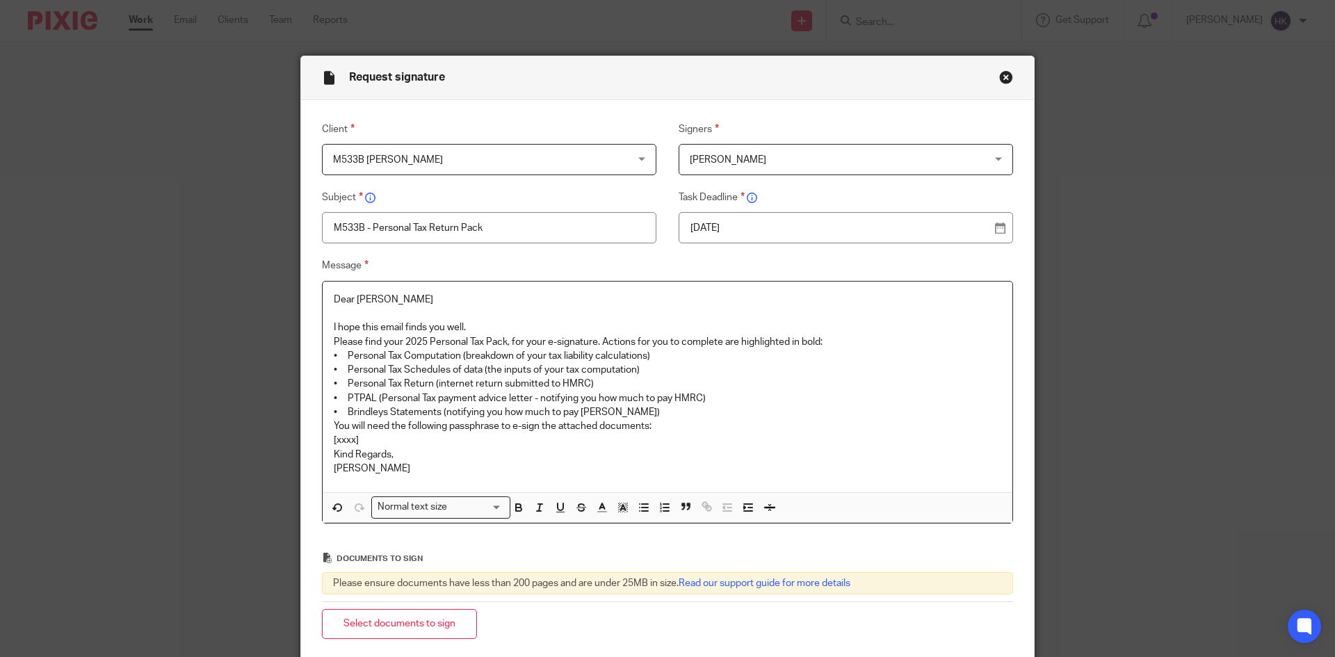
click at [479, 325] on p "I hope this email finds you well." at bounding box center [667, 327] width 667 height 14
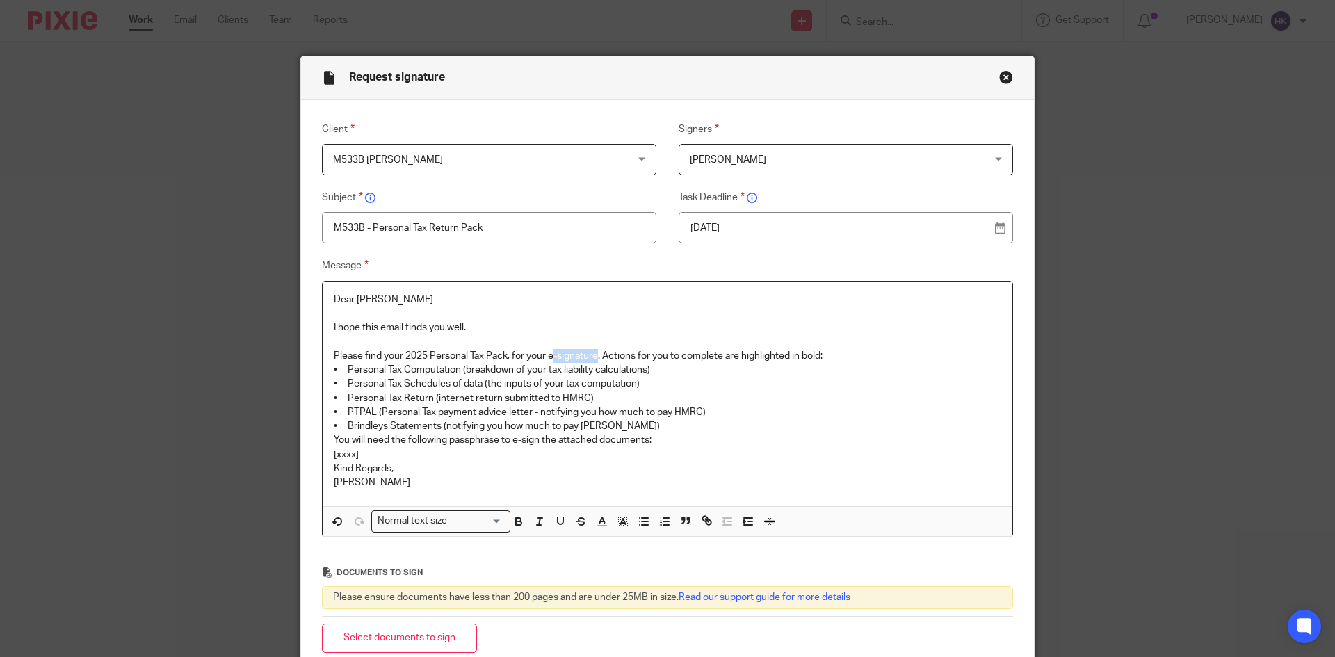
drag, startPoint x: 548, startPoint y: 351, endPoint x: 594, endPoint y: 352, distance: 45.9
click at [594, 352] on p "Please find your 2025 Personal Tax Pack, for your e-signature. Actions for you …" at bounding box center [667, 356] width 667 height 14
drag, startPoint x: 544, startPoint y: 352, endPoint x: 601, endPoint y: 355, distance: 57.0
click at [601, 355] on p "Please find your 2025 Personal Tax Pack, for your e-signature. Actions for you …" at bounding box center [667, 356] width 667 height 14
drag, startPoint x: 328, startPoint y: 407, endPoint x: 651, endPoint y: 424, distance: 323.0
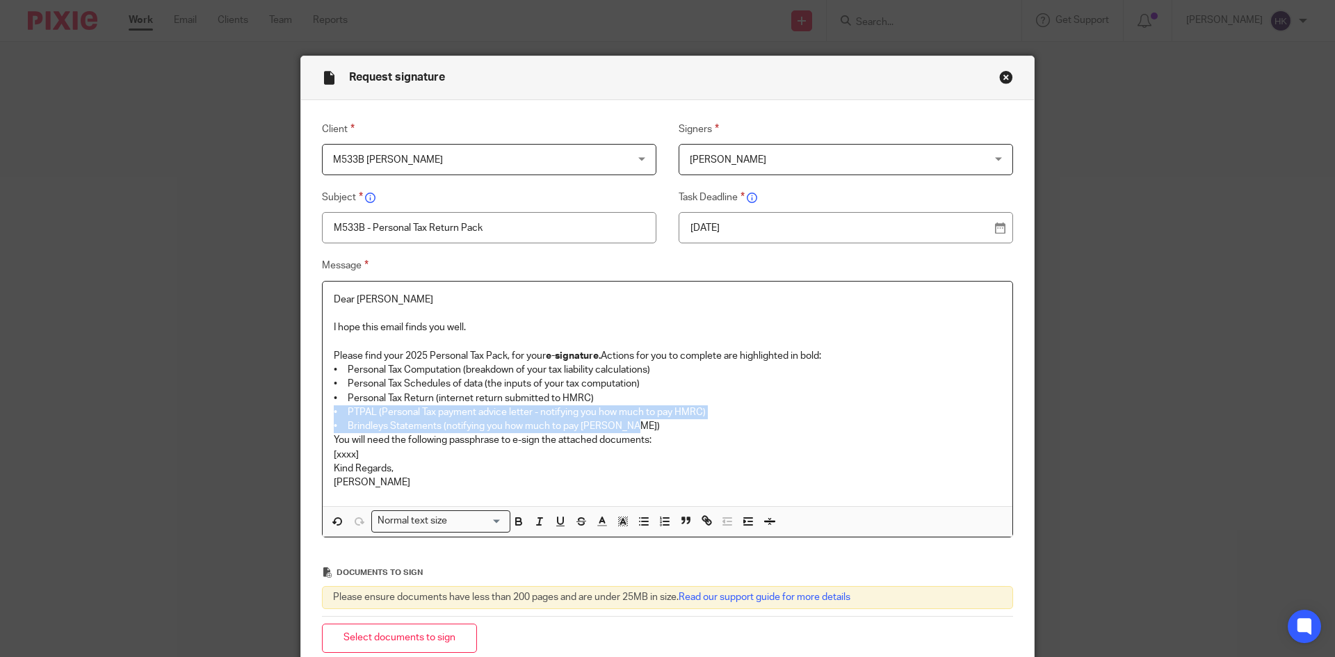
click at [651, 424] on div "Dear Annapoorani I hope this email finds you well. Please find your 2025 Person…" at bounding box center [668, 394] width 690 height 225
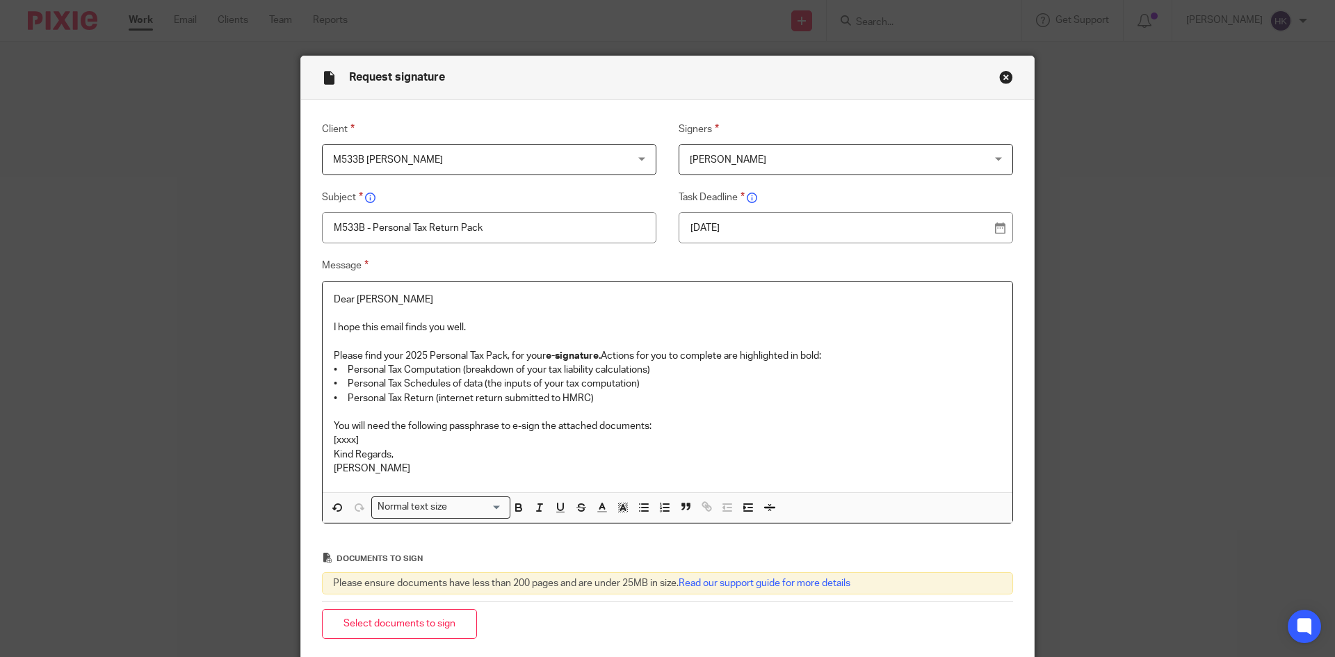
click at [827, 353] on p "Please find your 2025 Personal Tax Pack, for your e-signature. Actions for you …" at bounding box center [667, 356] width 667 height 14
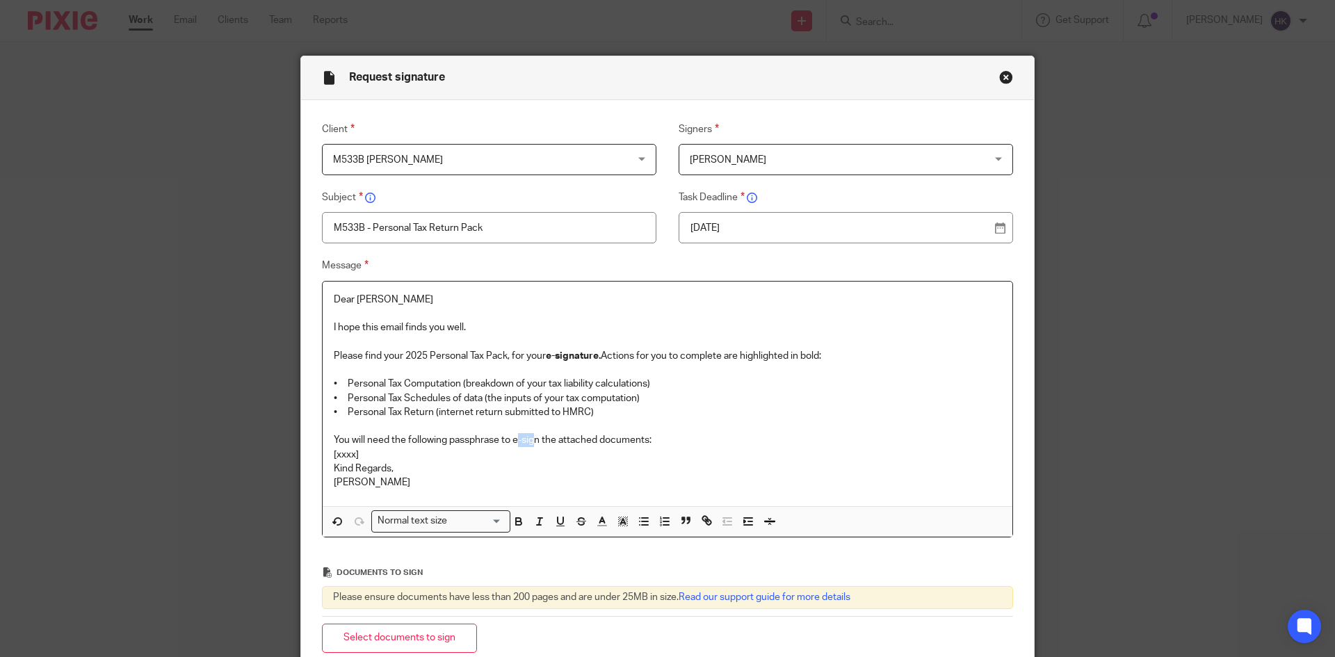
drag, startPoint x: 512, startPoint y: 437, endPoint x: 533, endPoint y: 437, distance: 20.2
click at [533, 437] on p "You will need the following passphrase to e-sign the attached documents:" at bounding box center [667, 440] width 667 height 14
drag, startPoint x: 510, startPoint y: 439, endPoint x: 536, endPoint y: 439, distance: 26.4
click at [536, 439] on p "You will need the following passphrase to e-sign the attached documents:" at bounding box center [667, 440] width 667 height 14
drag, startPoint x: 358, startPoint y: 450, endPoint x: 319, endPoint y: 453, distance: 39.0
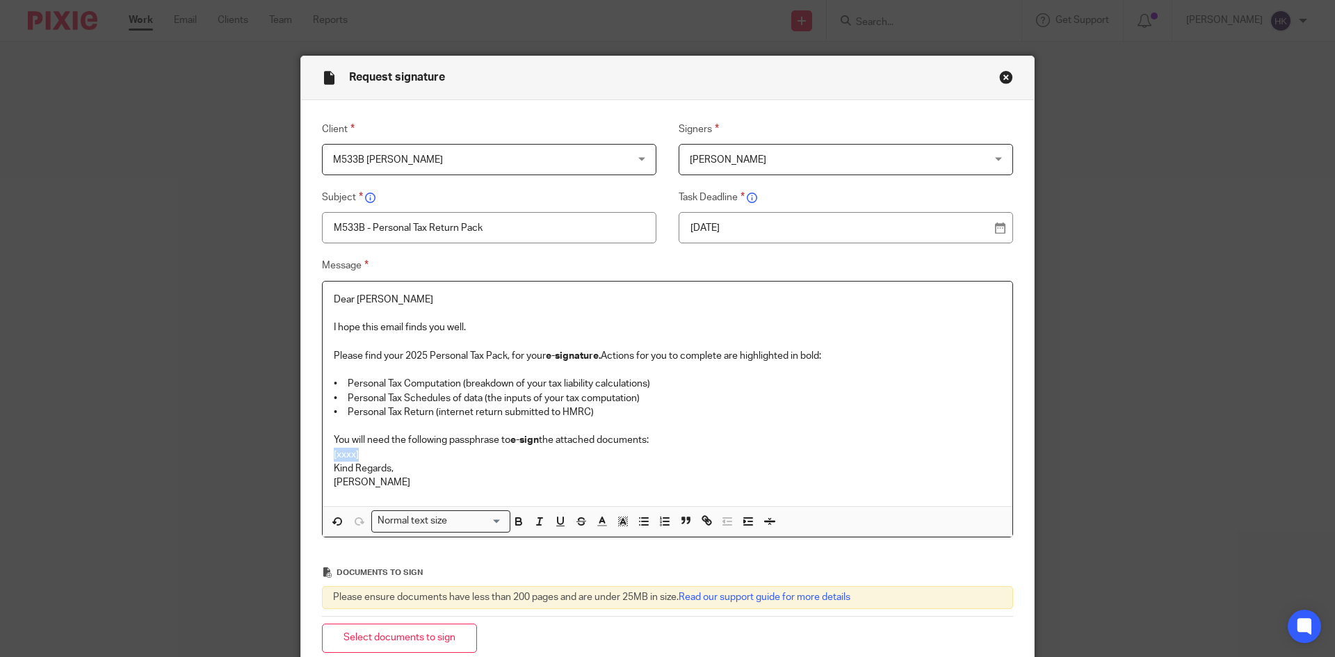
click at [323, 453] on div "Dear Annapoorani I hope this email finds you well. Please find your 2025 Person…" at bounding box center [668, 394] width 690 height 225
drag, startPoint x: 474, startPoint y: 451, endPoint x: 319, endPoint y: 457, distance: 155.1
click at [323, 457] on div "Dear Annapoorani I hope this email finds you well. Please find your 2025 Person…" at bounding box center [668, 394] width 690 height 225
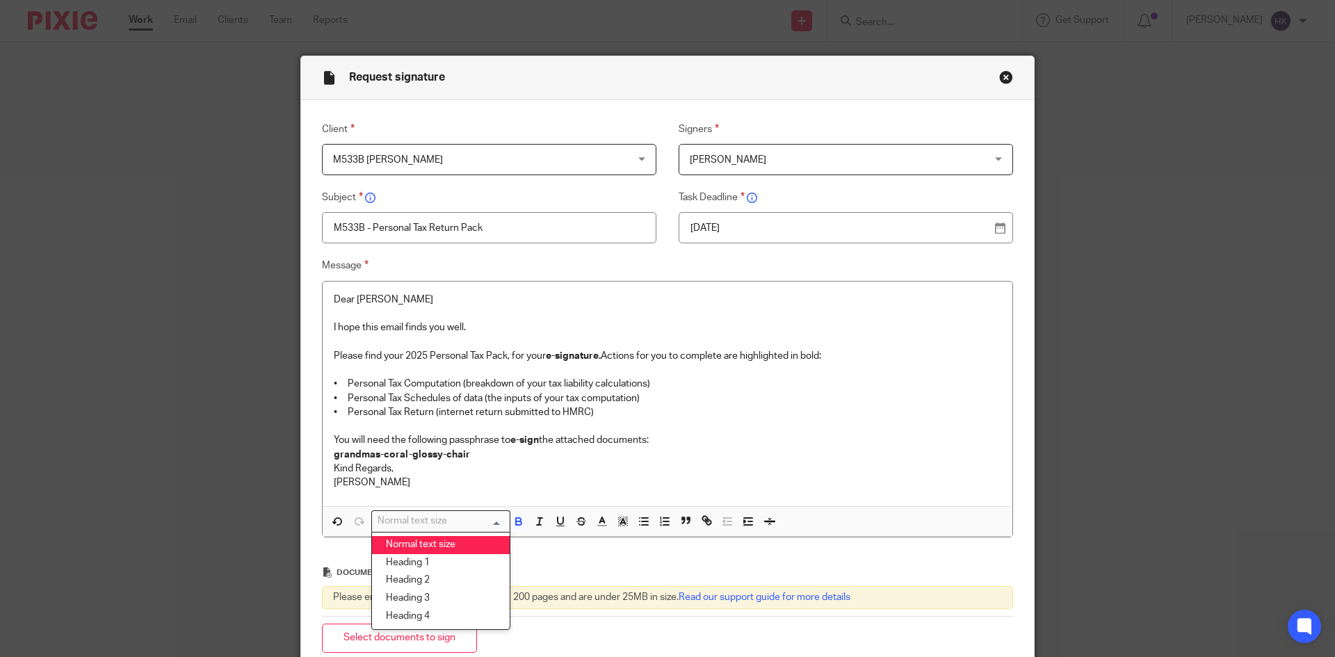
click at [410, 518] on div "Normal text size" at bounding box center [437, 519] width 131 height 17
click at [412, 581] on li "Heading 2" at bounding box center [441, 580] width 138 height 18
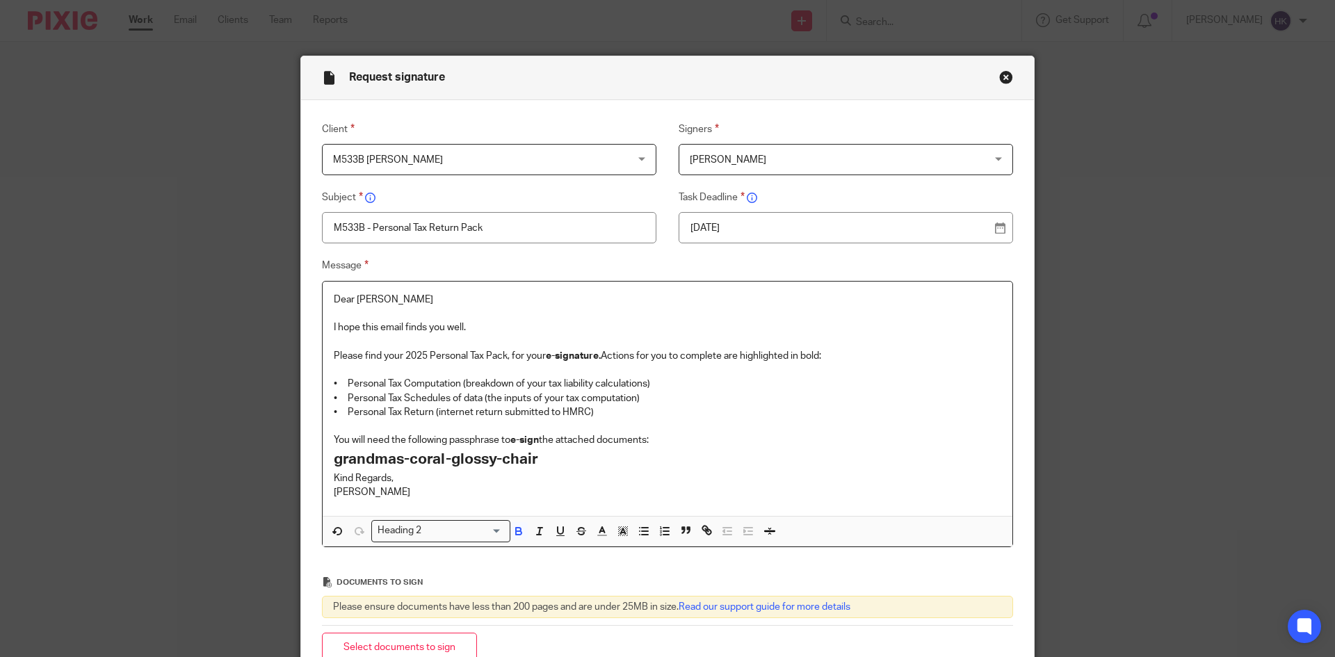
drag, startPoint x: 681, startPoint y: 442, endPoint x: 660, endPoint y: 445, distance: 21.7
click at [676, 442] on p "You will need the following passphrase to e-sign the attached documents:" at bounding box center [667, 440] width 667 height 14
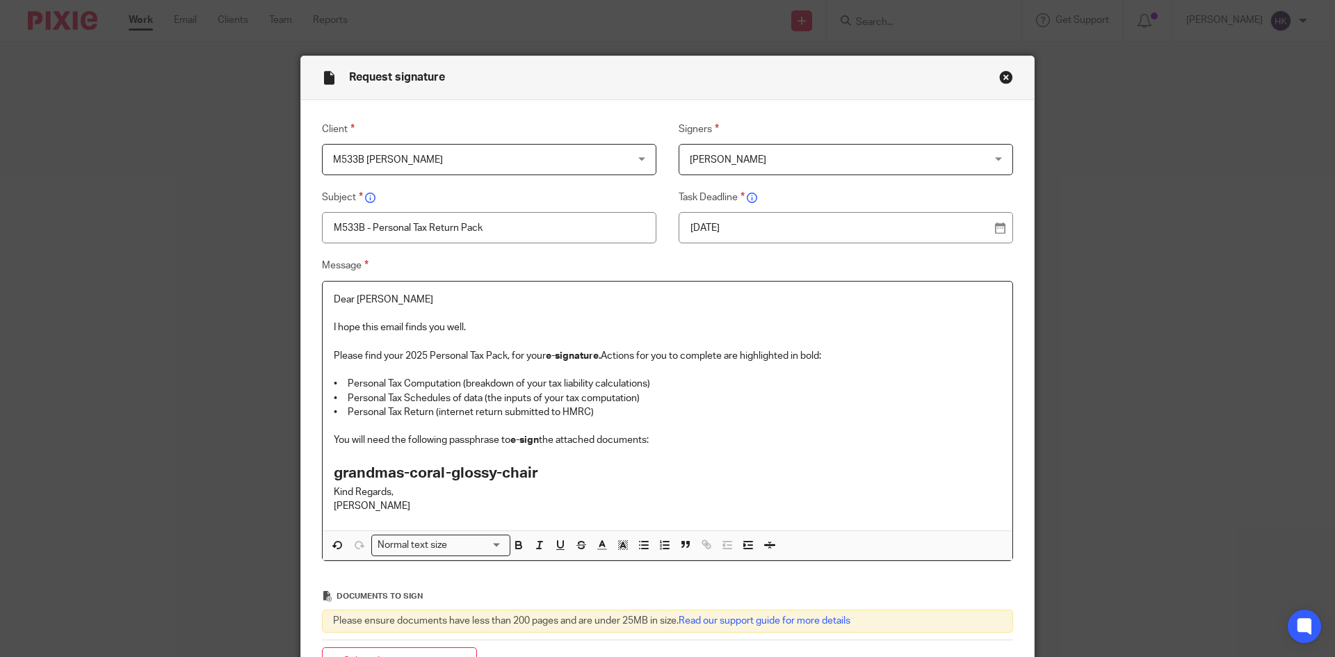
click at [560, 476] on h2 "grandmas-coral-glossy-chair" at bounding box center [667, 474] width 667 height 24
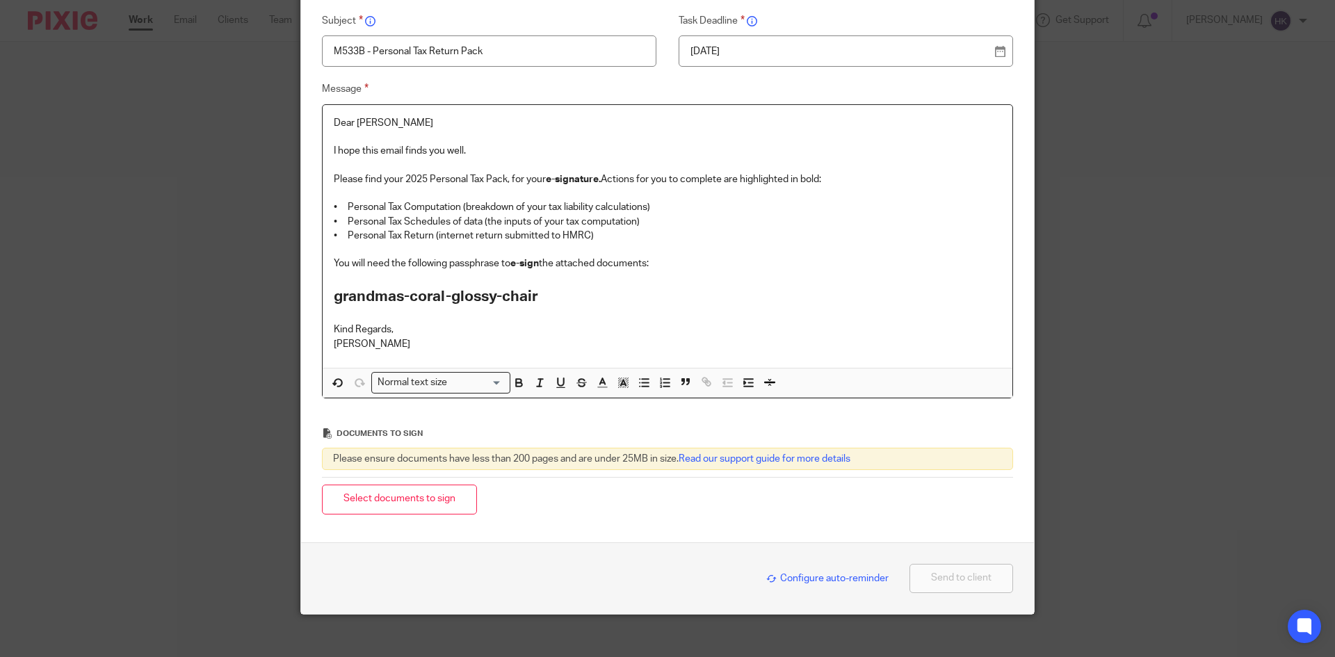
scroll to position [190, 0]
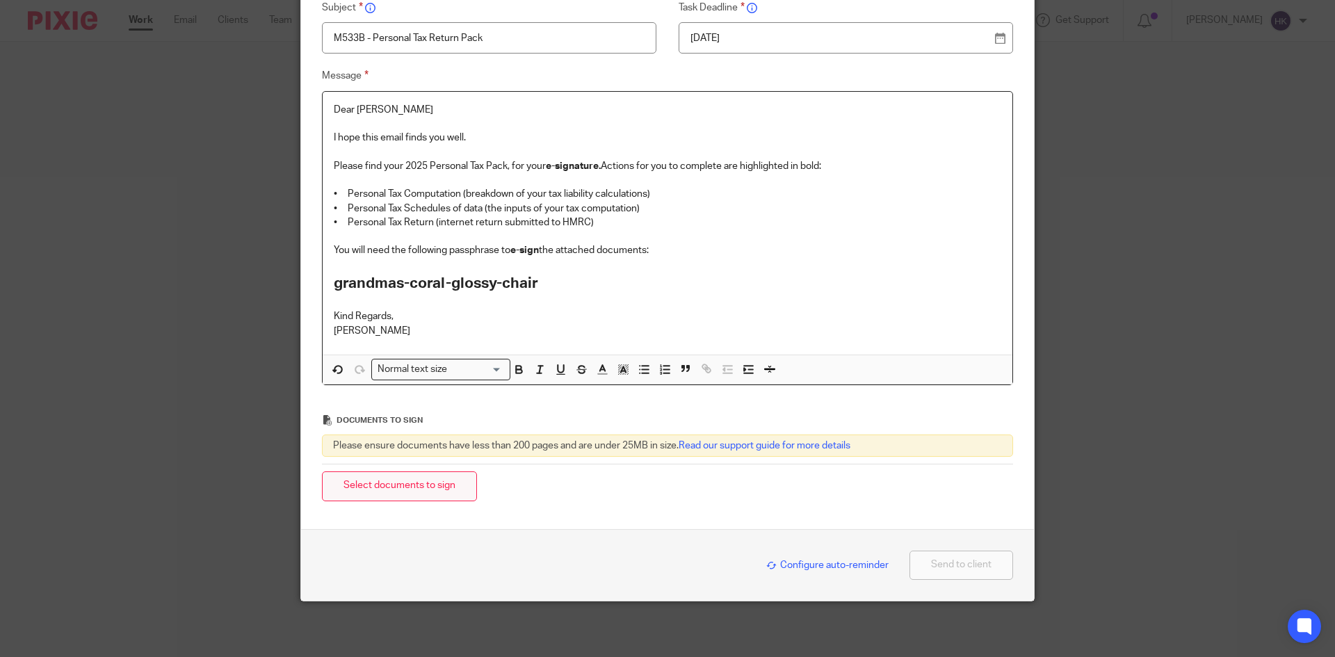
click at [402, 477] on button "Select documents to sign" at bounding box center [399, 486] width 155 height 30
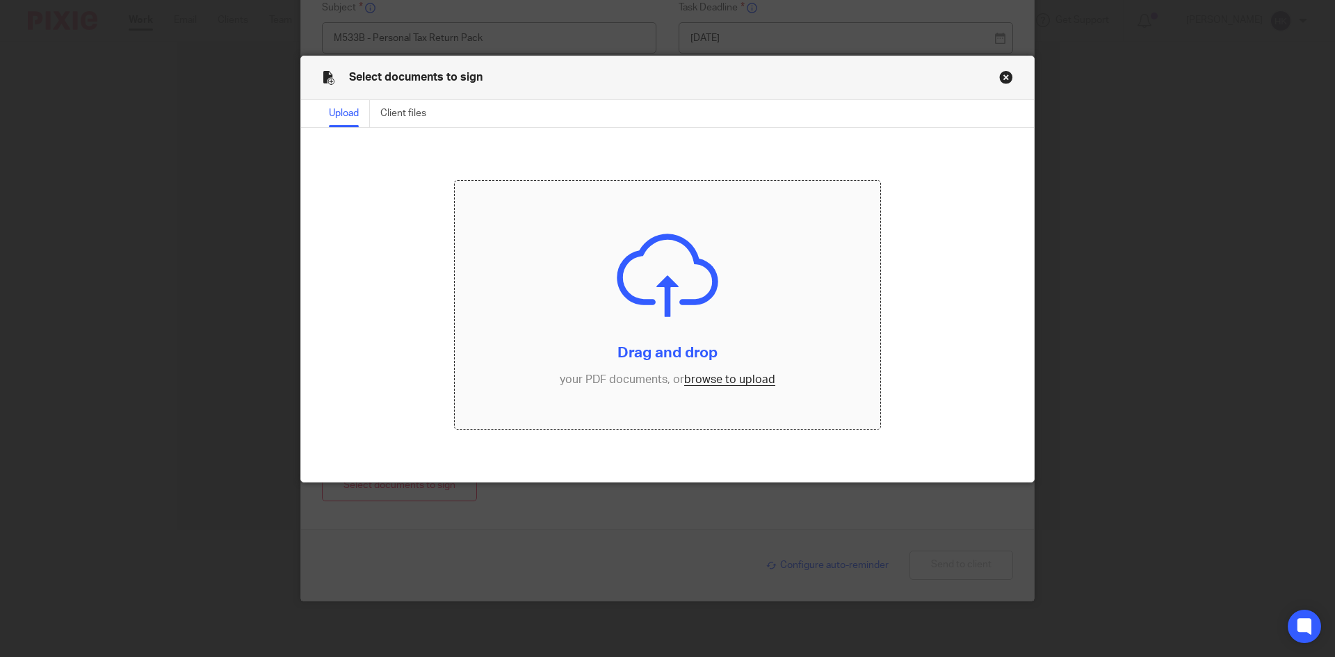
click at [724, 382] on input "file" at bounding box center [668, 305] width 426 height 249
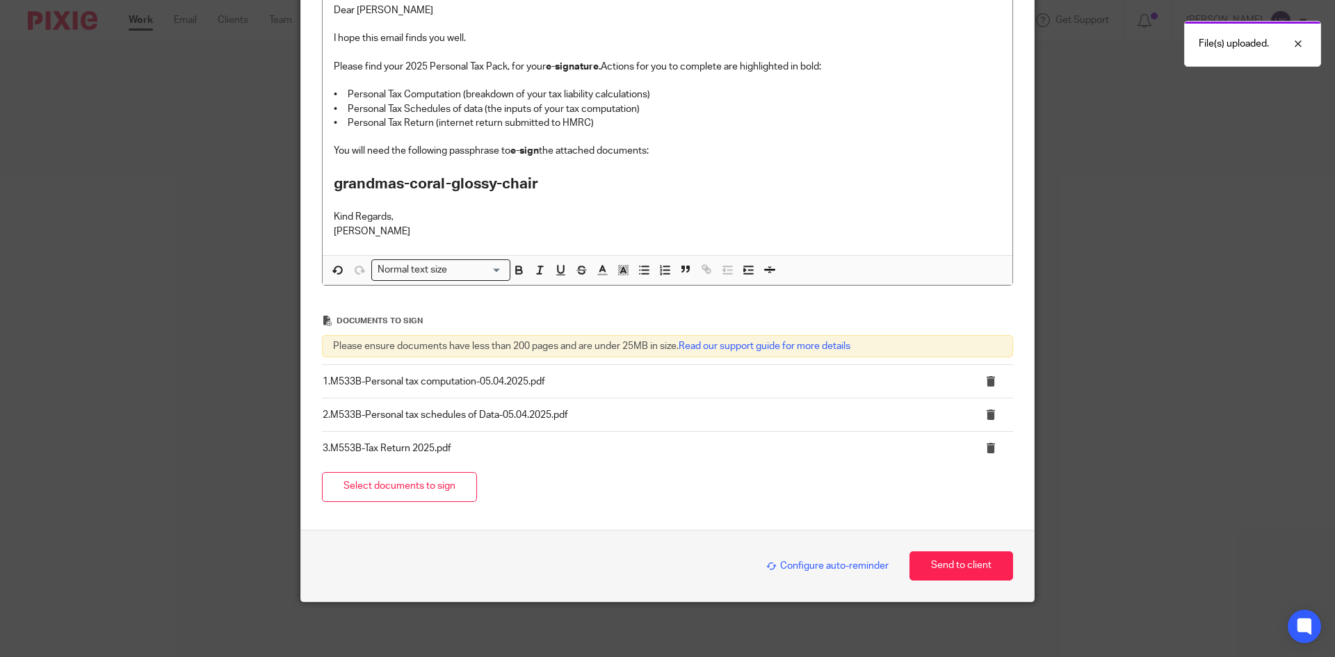
scroll to position [290, 0]
drag, startPoint x: 788, startPoint y: 566, endPoint x: 769, endPoint y: 516, distance: 53.5
click at [788, 566] on span "Configure auto-reminder" at bounding box center [827, 565] width 122 height 10
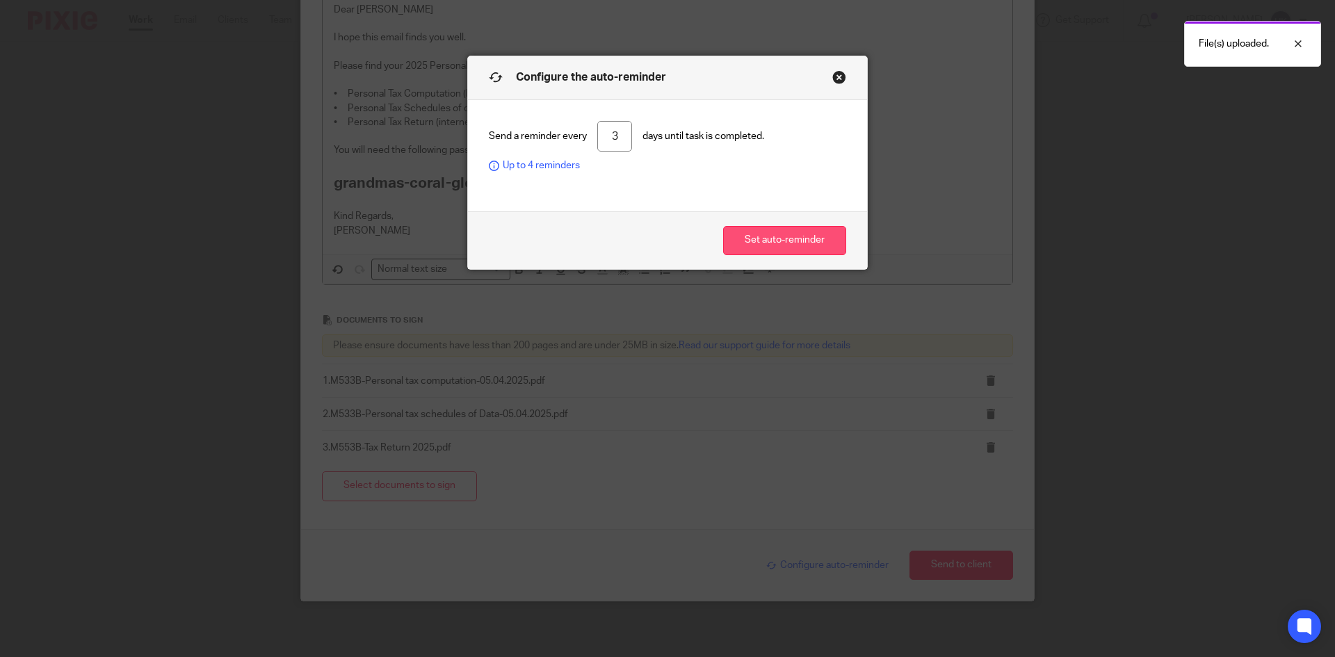
click at [756, 244] on button "Set auto-reminder" at bounding box center [784, 241] width 123 height 30
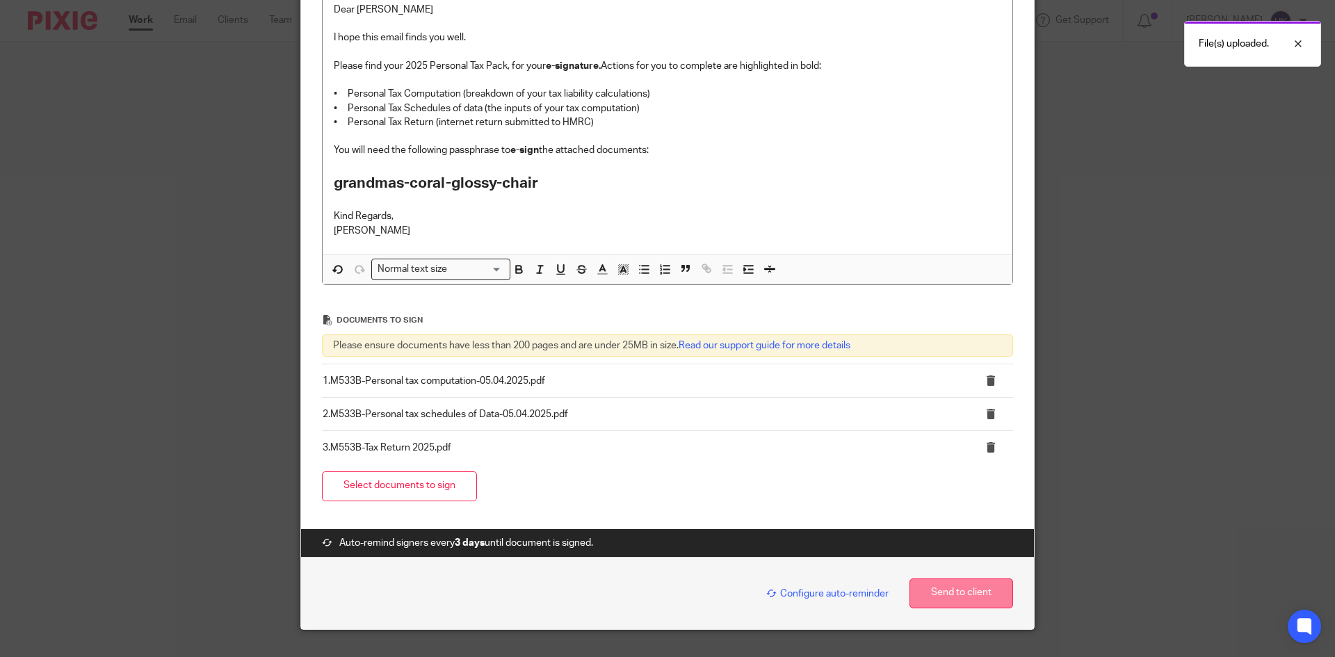
click at [952, 590] on button "Send to client" at bounding box center [961, 593] width 104 height 30
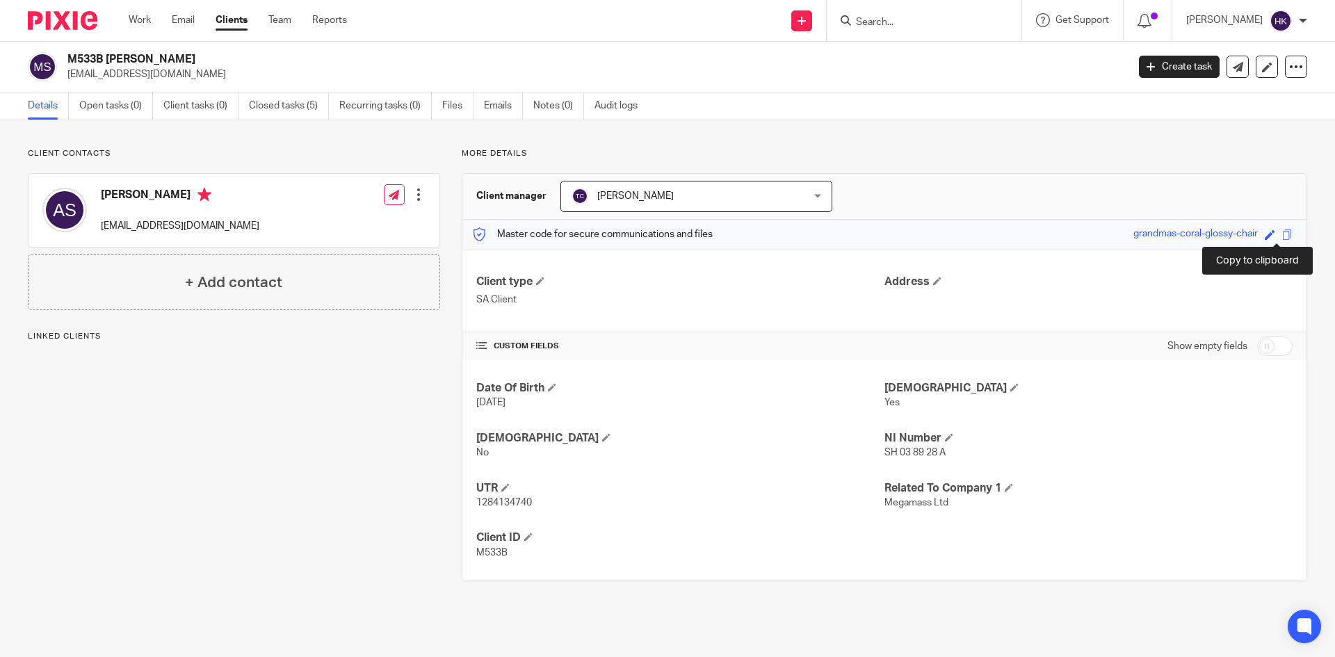
click at [1282, 235] on span at bounding box center [1287, 234] width 10 height 10
